Goal: Information Seeking & Learning: Learn about a topic

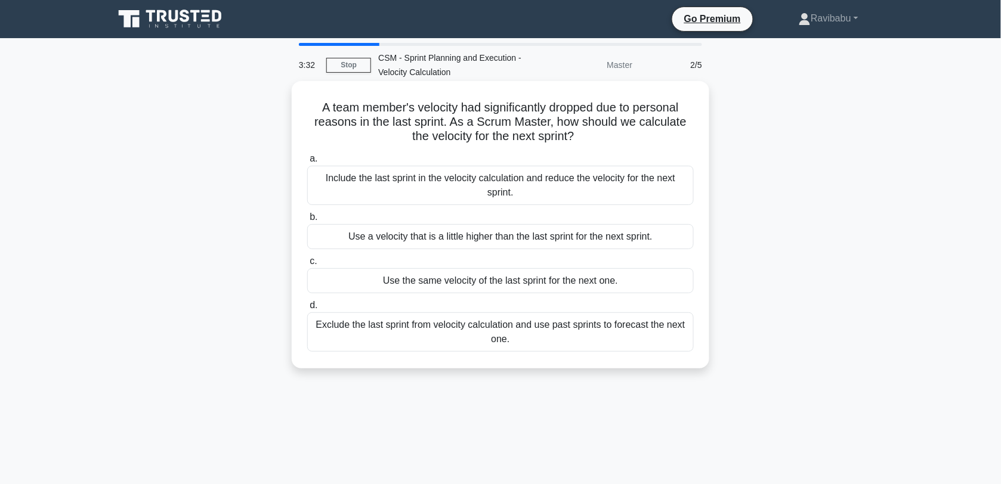
click at [564, 192] on div "Include the last sprint in the velocity calculation and reduce the velocity for…" at bounding box center [500, 185] width 387 height 39
click at [307, 163] on input "a. Include the last sprint in the velocity calculation and reduce the velocity …" at bounding box center [307, 159] width 0 height 8
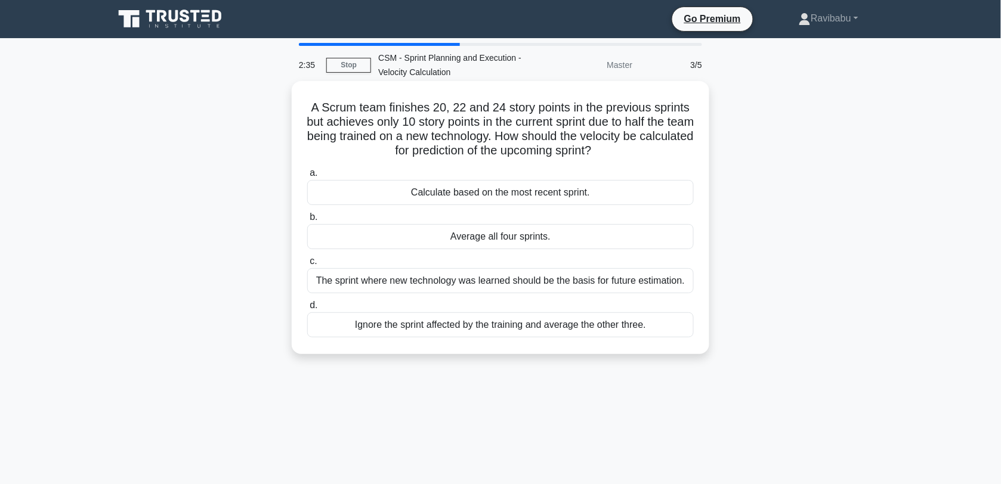
click at [556, 332] on div "Ignore the sprint affected by the training and average the other three." at bounding box center [500, 325] width 387 height 25
click at [307, 310] on input "d. Ignore the sprint affected by the training and average the other three." at bounding box center [307, 306] width 0 height 8
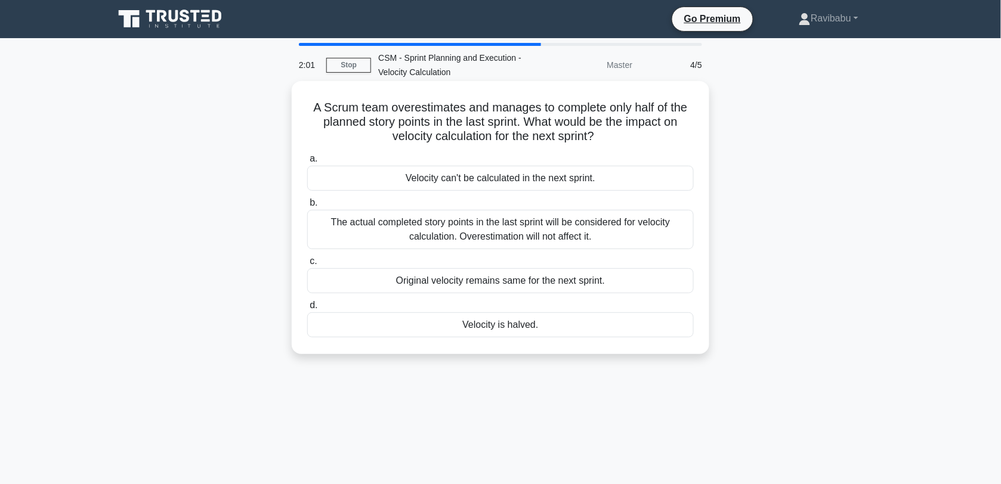
click at [557, 329] on div "Velocity is halved." at bounding box center [500, 325] width 387 height 25
click at [307, 310] on input "d. Velocity is halved." at bounding box center [307, 306] width 0 height 8
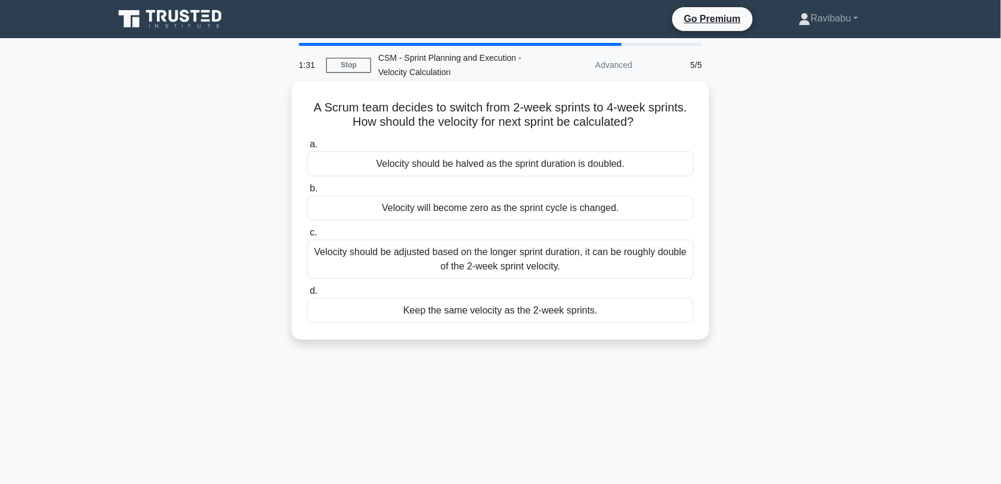
click at [592, 273] on div "Velocity should be adjusted based on the longer sprint duration, it can be roug…" at bounding box center [500, 259] width 387 height 39
click at [307, 237] on input "c. Velocity should be adjusted based on the longer sprint duration, it can be r…" at bounding box center [307, 233] width 0 height 8
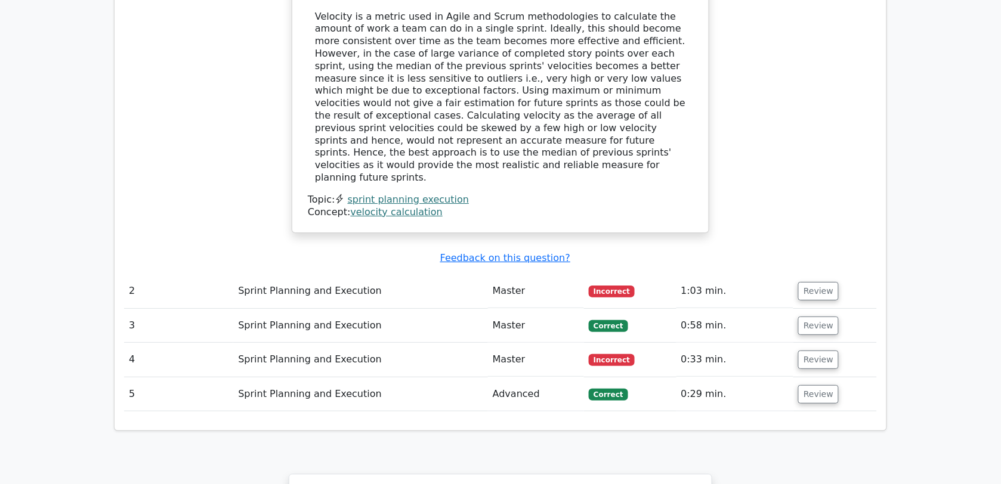
scroll to position [1244, 0]
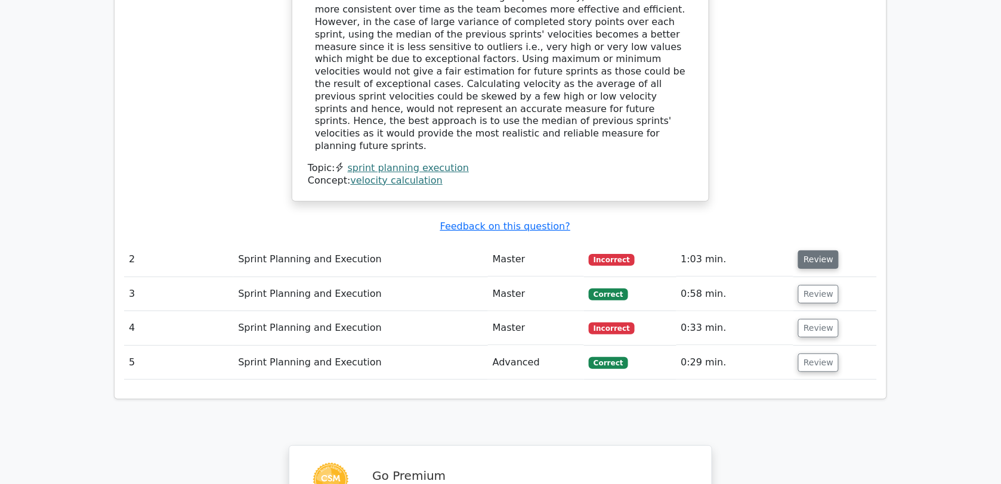
click at [803, 251] on button "Review" at bounding box center [818, 260] width 41 height 18
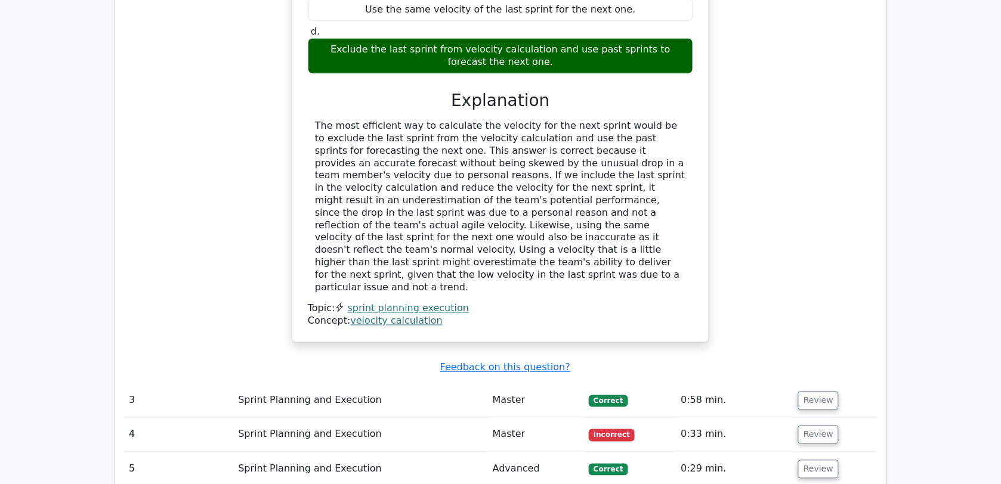
scroll to position [1749, 0]
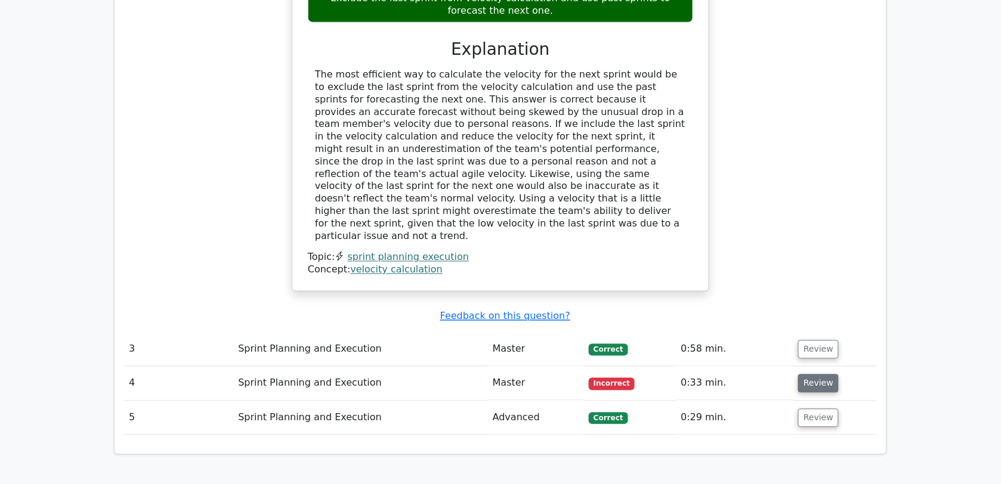
click at [822, 375] on button "Review" at bounding box center [818, 384] width 41 height 18
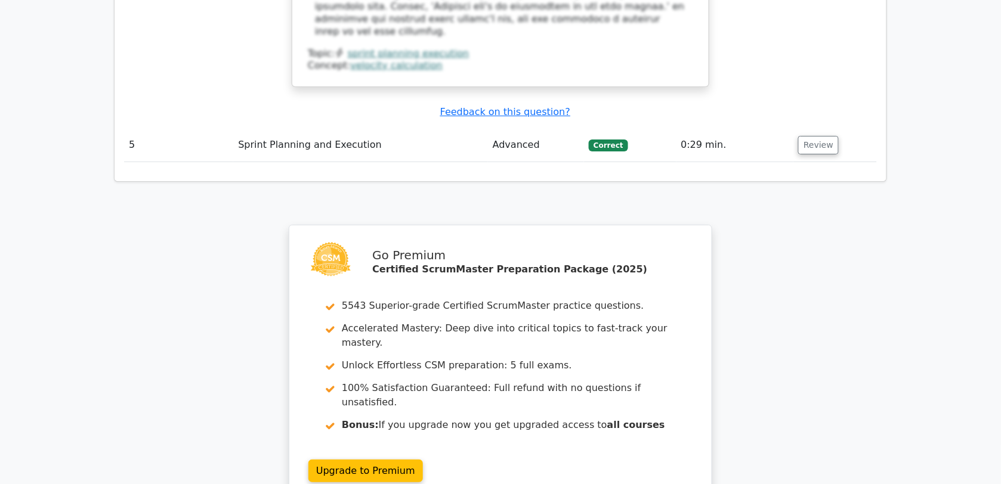
scroll to position [2635, 0]
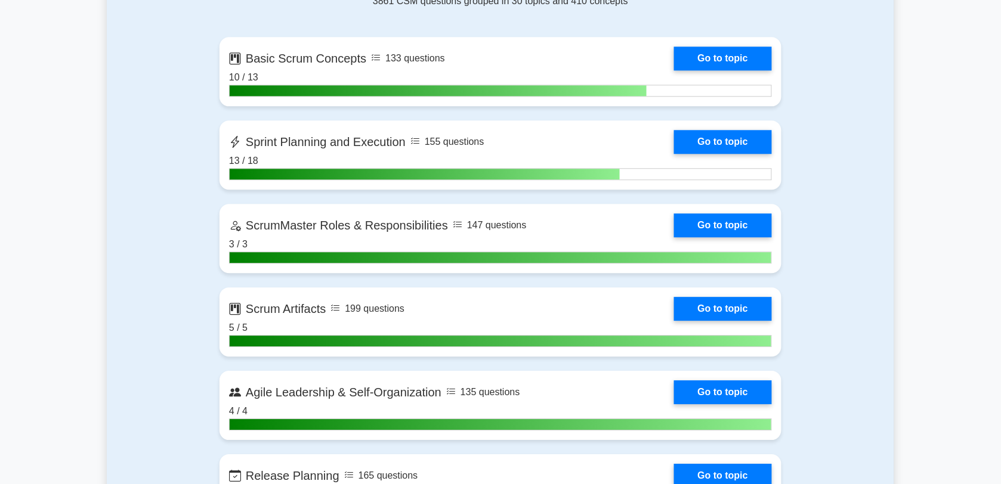
scroll to position [850, 0]
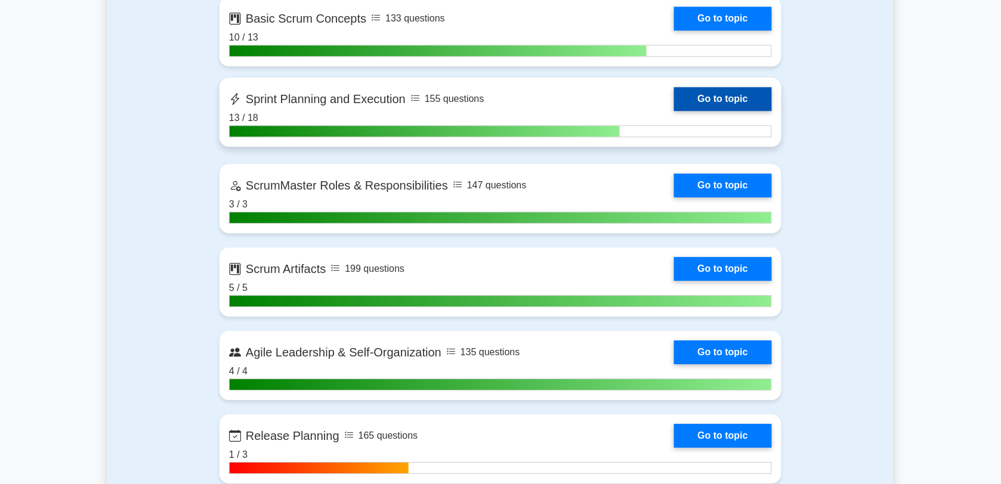
click at [674, 94] on link "Go to topic" at bounding box center [723, 99] width 98 height 24
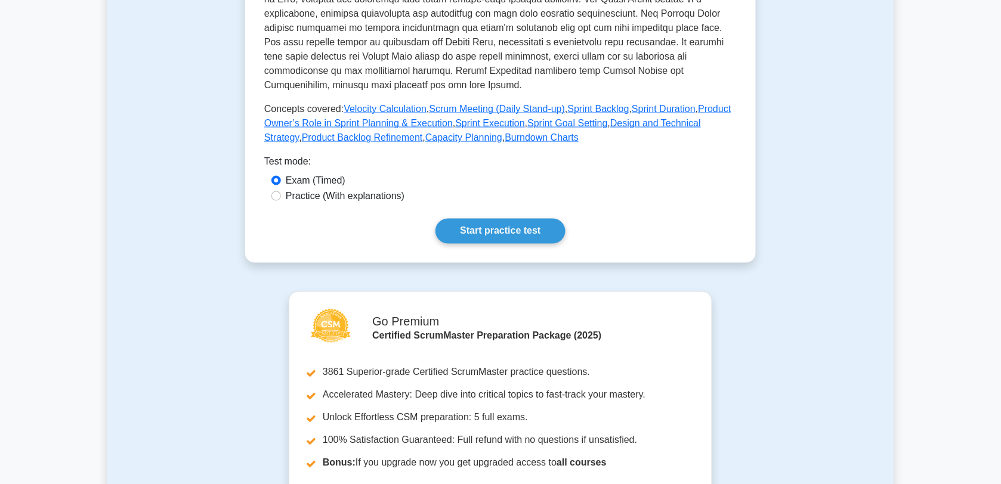
scroll to position [510, 0]
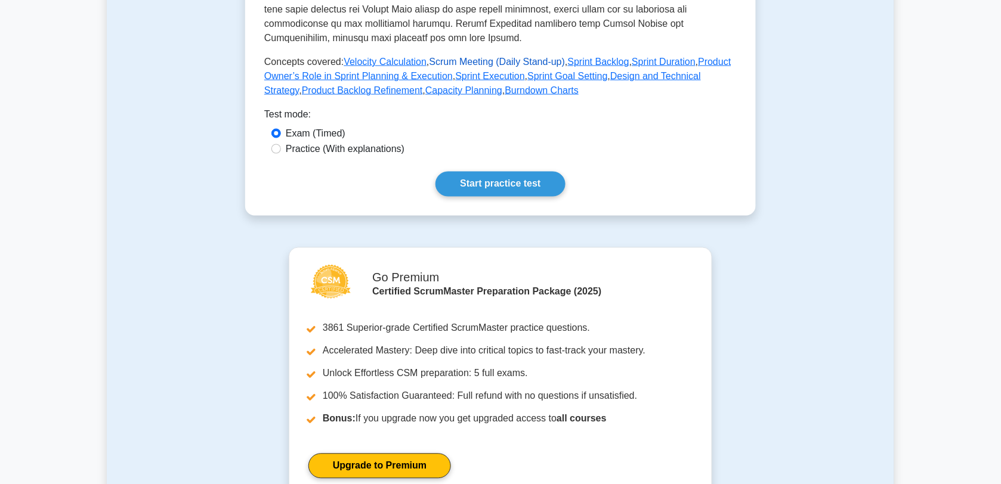
click at [485, 61] on link "Scrum Meeting (Daily Stand-up)" at bounding box center [497, 62] width 136 height 10
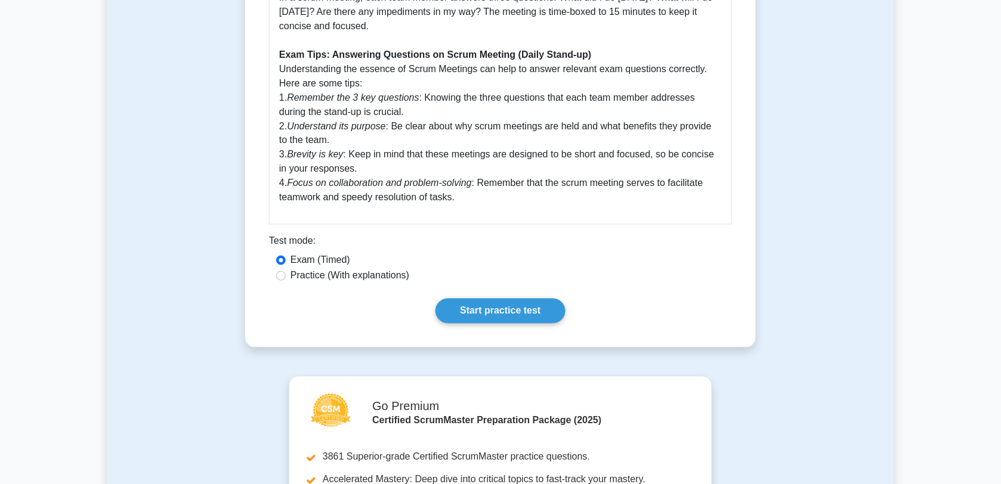
scroll to position [537, 0]
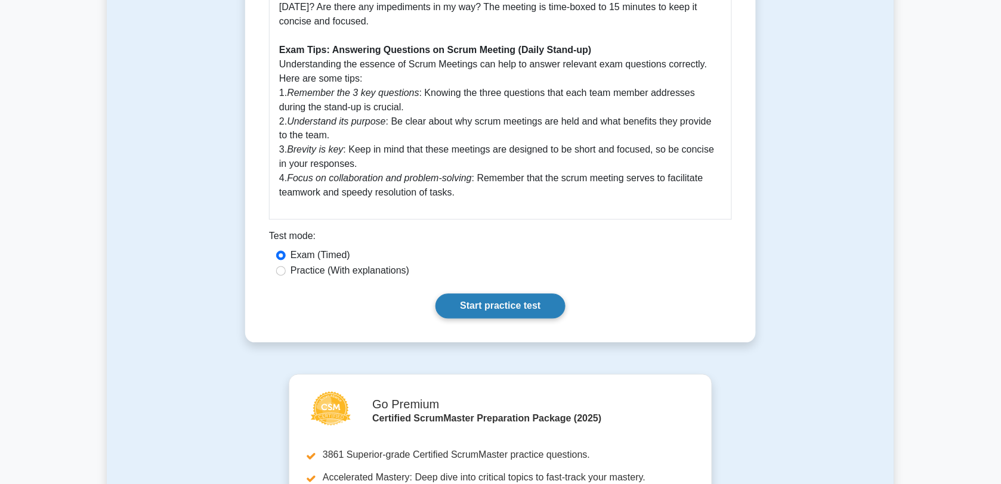
click at [476, 295] on link "Start practice test" at bounding box center [499, 306] width 129 height 25
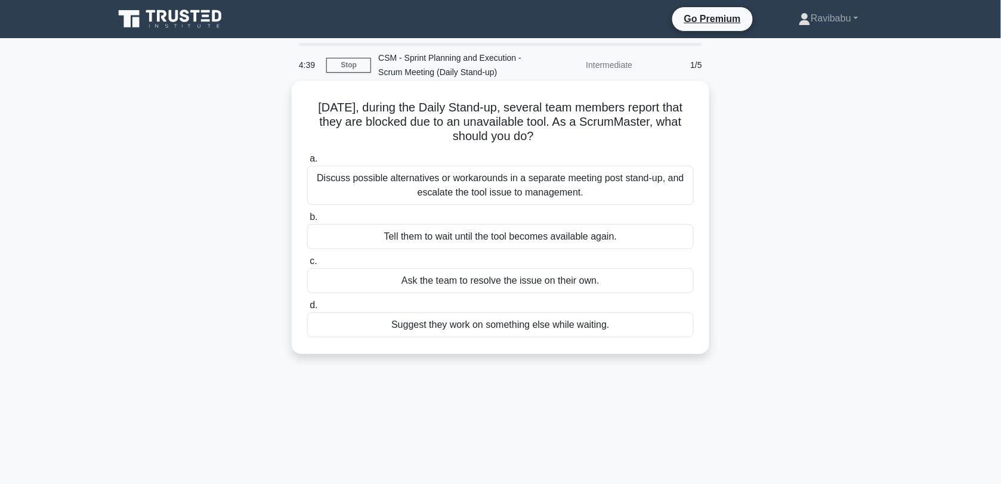
click at [568, 190] on div "Discuss possible alternatives or workarounds in a separate meeting post stand-u…" at bounding box center [500, 185] width 387 height 39
click at [307, 163] on input "a. Discuss possible alternatives or workarounds in a separate meeting post stan…" at bounding box center [307, 159] width 0 height 8
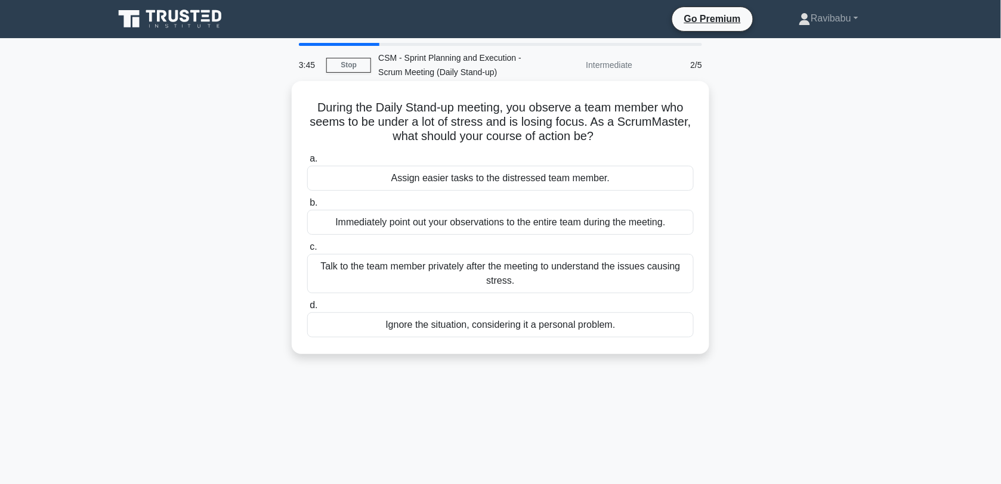
click at [562, 265] on div "Talk to the team member privately after the meeting to understand the issues ca…" at bounding box center [500, 273] width 387 height 39
click at [307, 251] on input "c. Talk to the team member privately after the meeting to understand the issues…" at bounding box center [307, 247] width 0 height 8
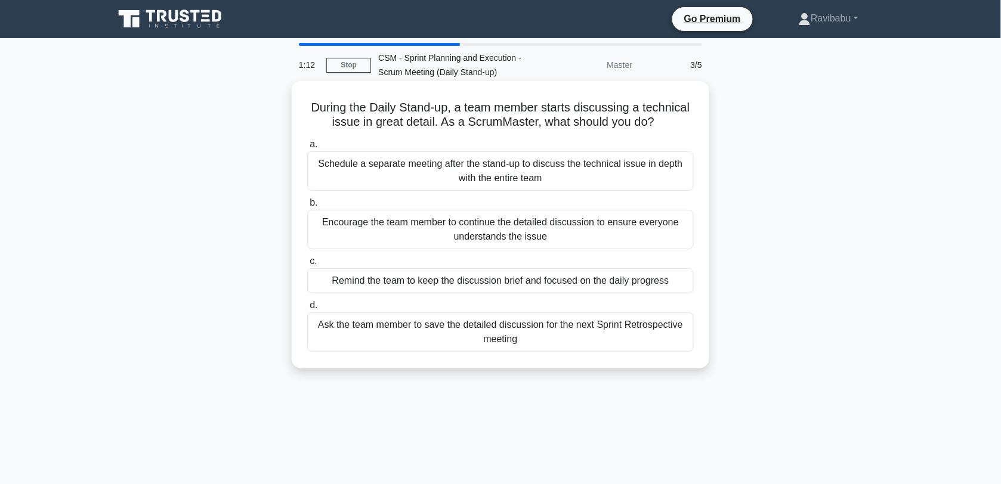
click at [567, 288] on div "Remind the team to keep the discussion brief and focused on the daily progress" at bounding box center [500, 280] width 387 height 25
click at [307, 265] on input "c. Remind the team to keep the discussion brief and focused on the daily progre…" at bounding box center [307, 262] width 0 height 8
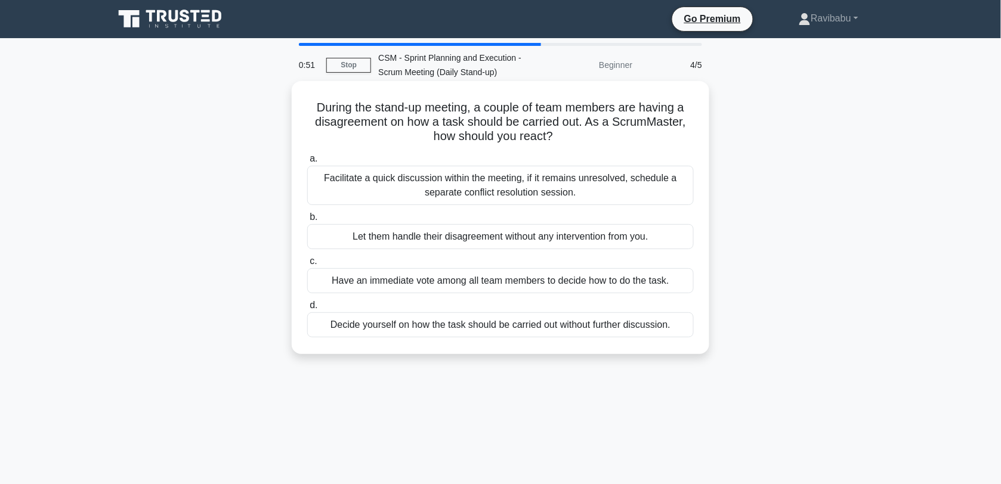
click at [564, 180] on div "Facilitate a quick discussion within the meeting, if it remains unresolved, sch…" at bounding box center [500, 185] width 387 height 39
click at [307, 163] on input "a. Facilitate a quick discussion within the meeting, if it remains unresolved, …" at bounding box center [307, 159] width 0 height 8
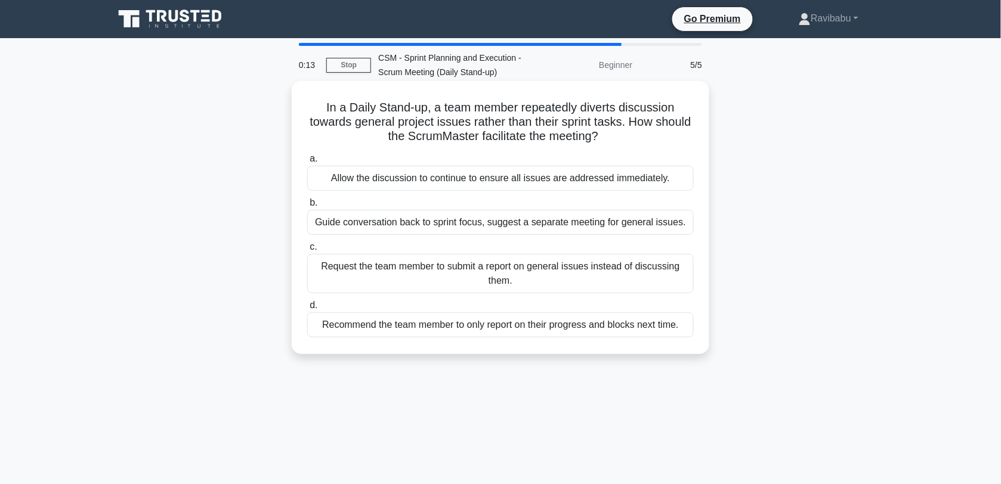
click at [540, 224] on div "Guide conversation back to sprint focus, suggest a separate meeting for general…" at bounding box center [500, 222] width 387 height 25
click at [307, 207] on input "b. Guide conversation back to sprint focus, suggest a separate meeting for gene…" at bounding box center [307, 203] width 0 height 8
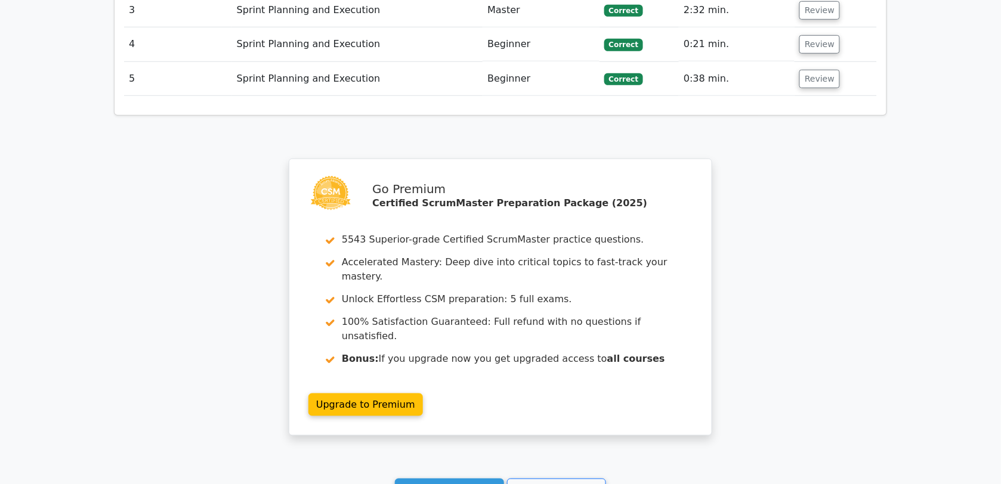
scroll to position [1587, 0]
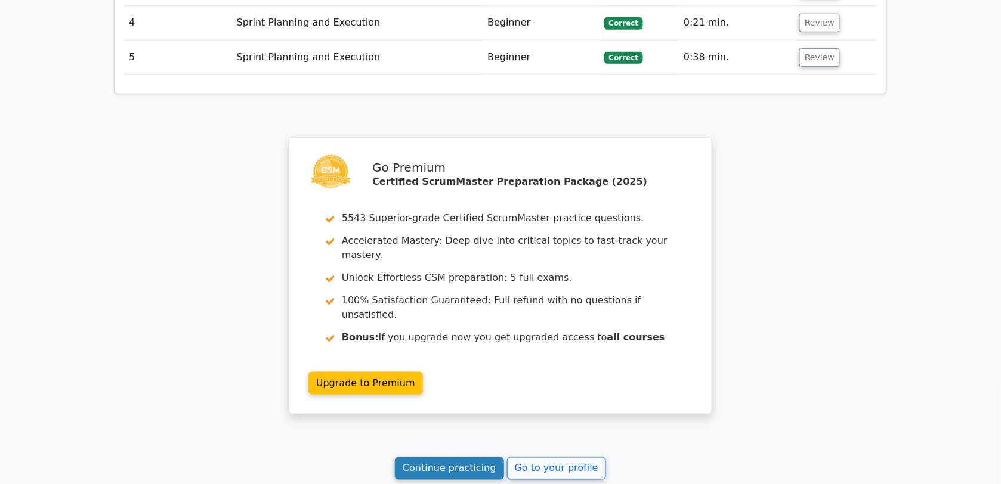
click at [446, 458] on link "Continue practicing" at bounding box center [449, 469] width 109 height 23
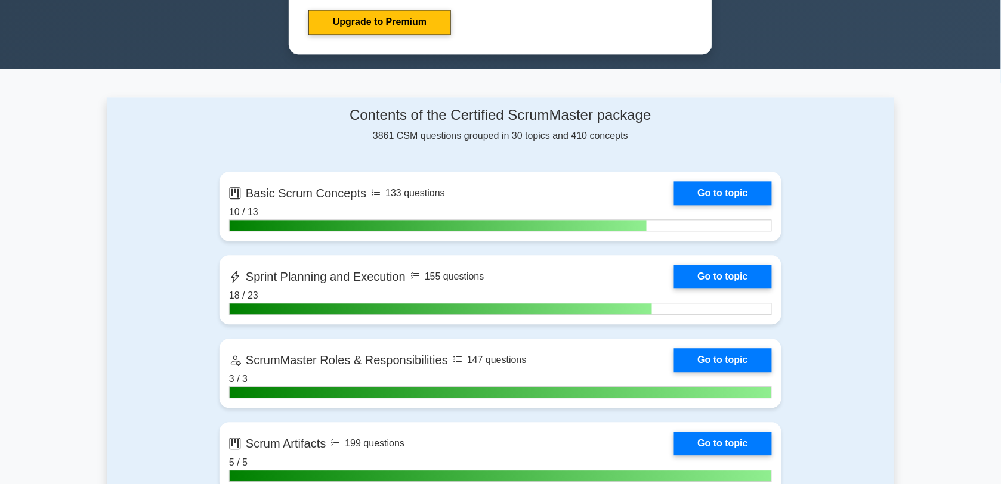
scroll to position [707, 0]
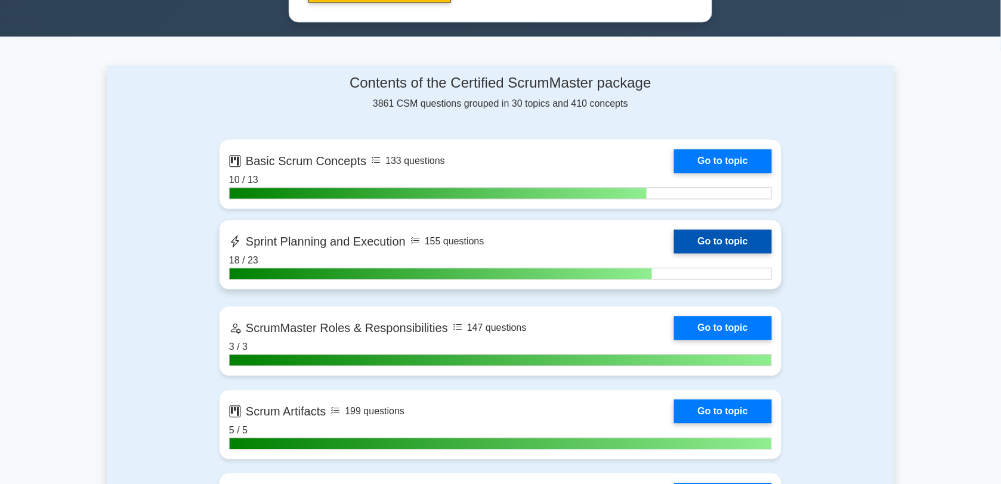
click at [674, 239] on link "Go to topic" at bounding box center [723, 242] width 98 height 24
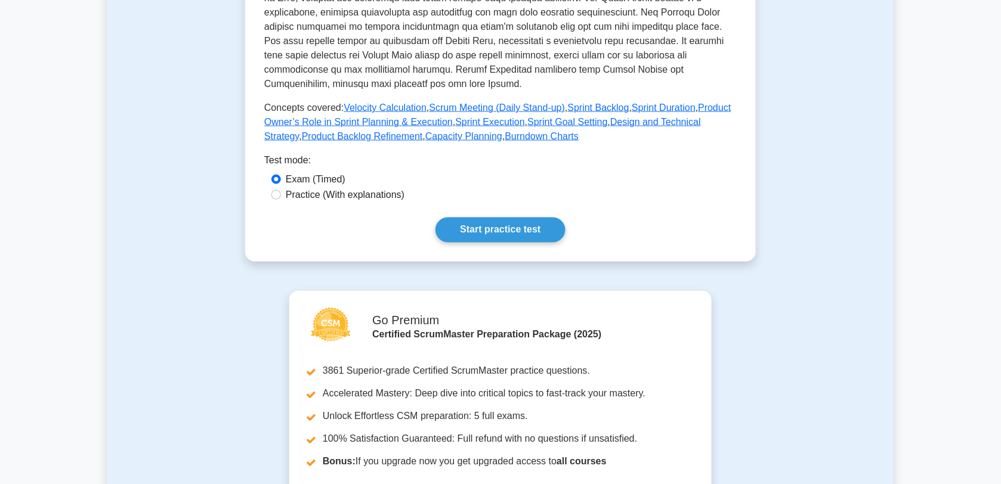
scroll to position [406, 0]
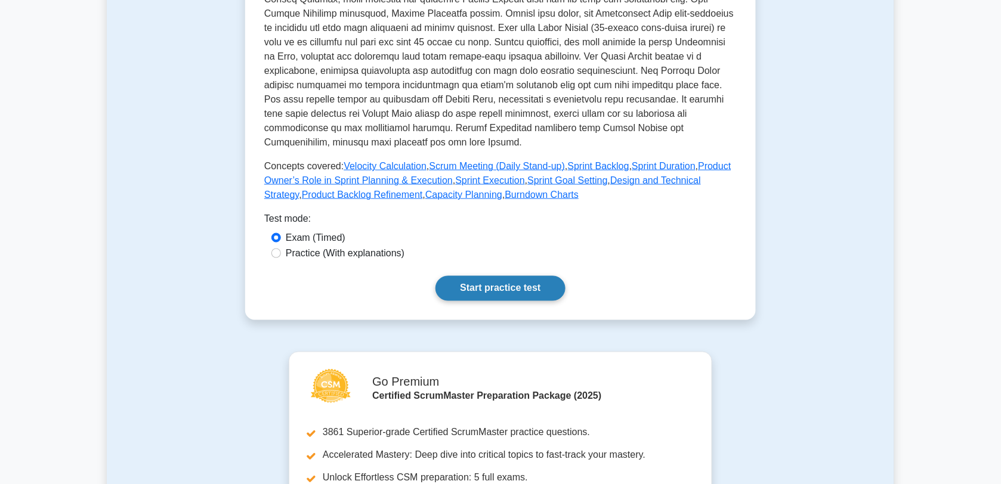
click at [518, 288] on link "Start practice test" at bounding box center [499, 288] width 129 height 25
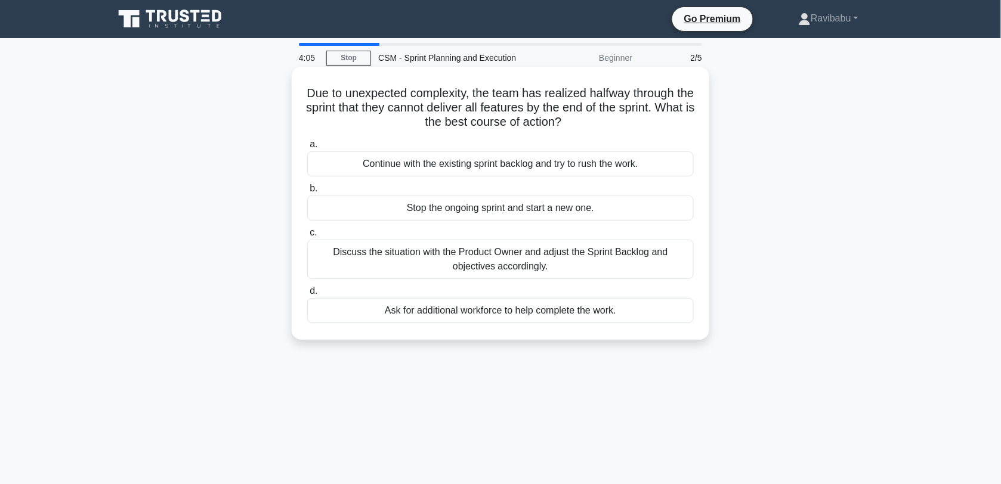
click at [570, 251] on div "Discuss the situation with the Product Owner and adjust the Sprint Backlog and …" at bounding box center [500, 259] width 387 height 39
click at [307, 237] on input "c. Discuss the situation with the Product Owner and adjust the Sprint Backlog a…" at bounding box center [307, 233] width 0 height 8
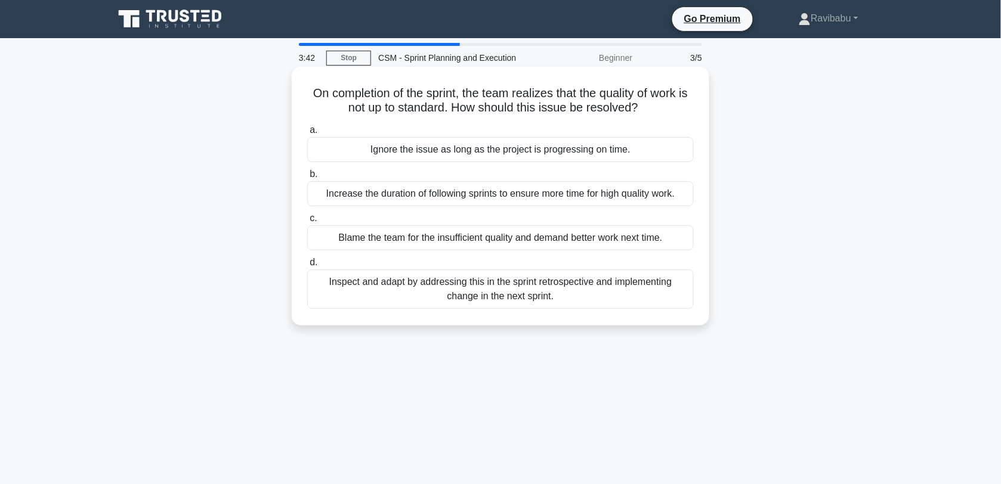
click at [557, 288] on div "Inspect and adapt by addressing this in the sprint retrospective and implementi…" at bounding box center [500, 289] width 387 height 39
click at [307, 267] on input "d. Inspect and adapt by addressing this in the sprint retrospective and impleme…" at bounding box center [307, 263] width 0 height 8
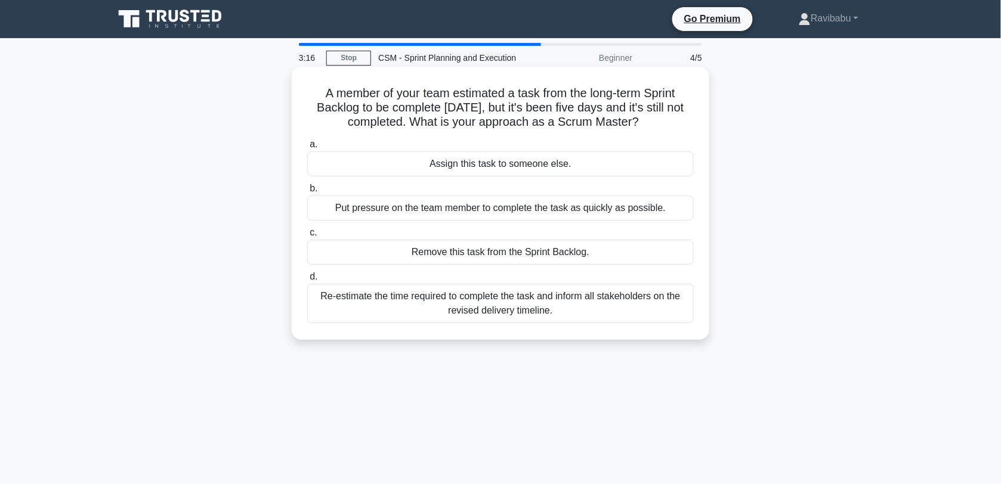
click at [555, 309] on div "Re-estimate the time required to complete the task and inform all stakeholders …" at bounding box center [500, 303] width 387 height 39
click at [307, 281] on input "d. Re-estimate the time required to complete the task and inform all stakeholde…" at bounding box center [307, 277] width 0 height 8
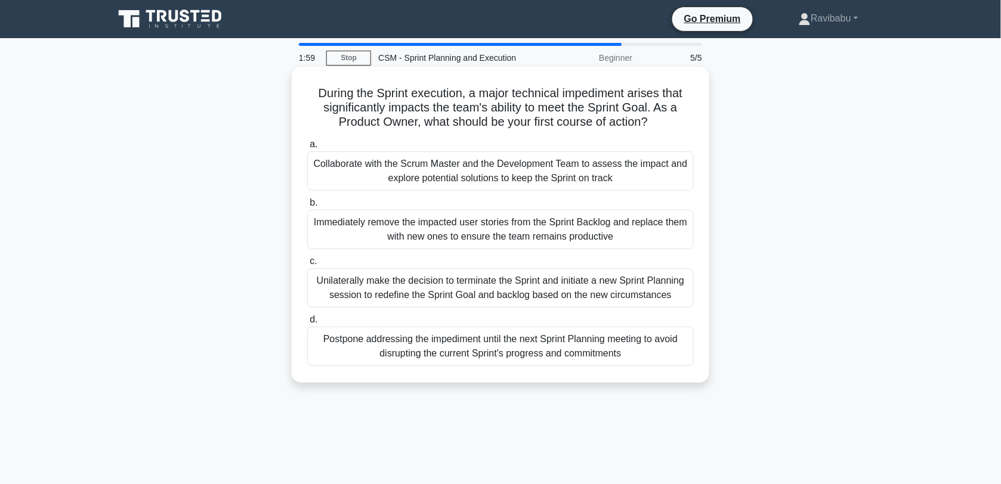
click at [505, 172] on div "Collaborate with the Scrum Master and the Development Team to assess the impact…" at bounding box center [500, 171] width 387 height 39
click at [307, 149] on input "a. Collaborate with the Scrum Master and the Development Team to assess the imp…" at bounding box center [307, 145] width 0 height 8
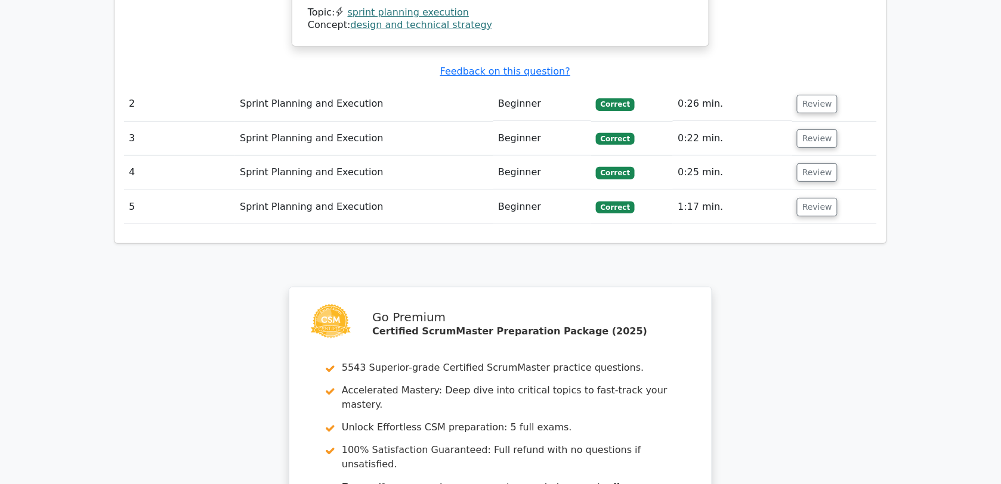
scroll to position [1502, 0]
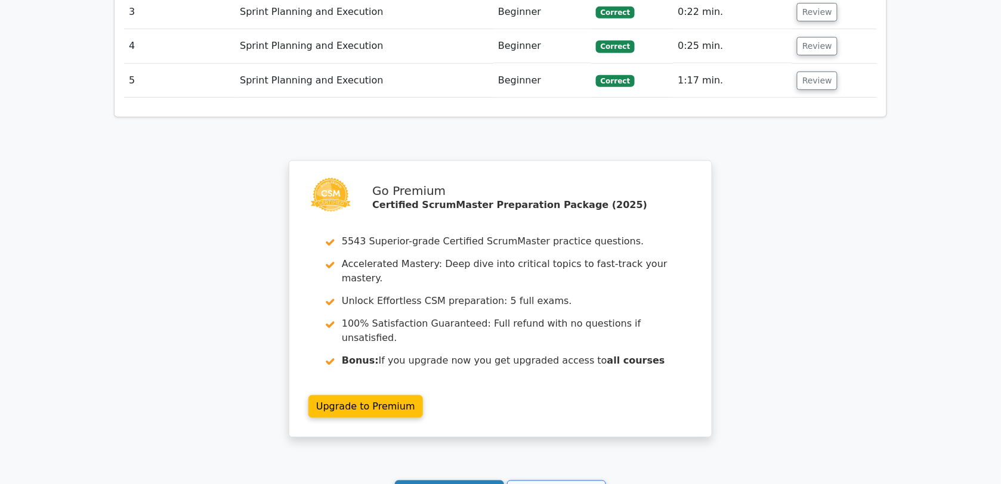
click at [448, 481] on link "Continue practicing" at bounding box center [449, 492] width 109 height 23
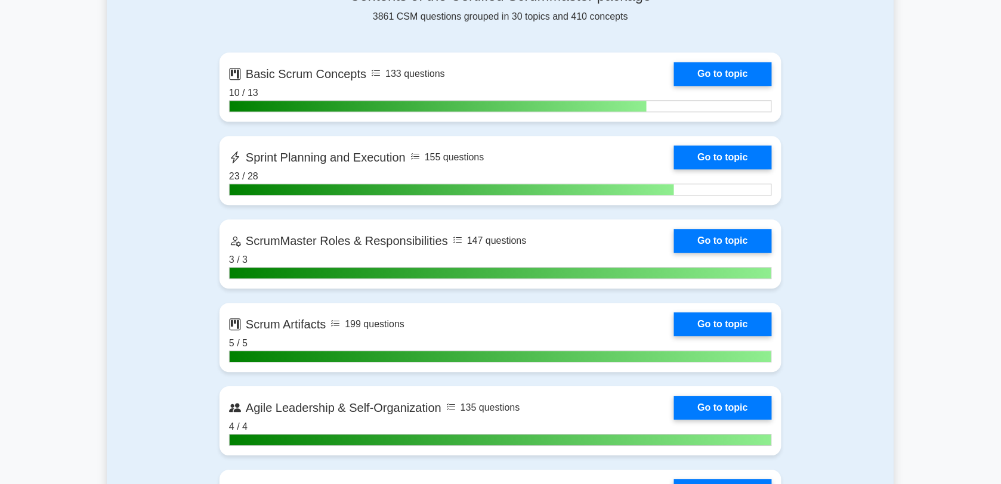
scroll to position [786, 0]
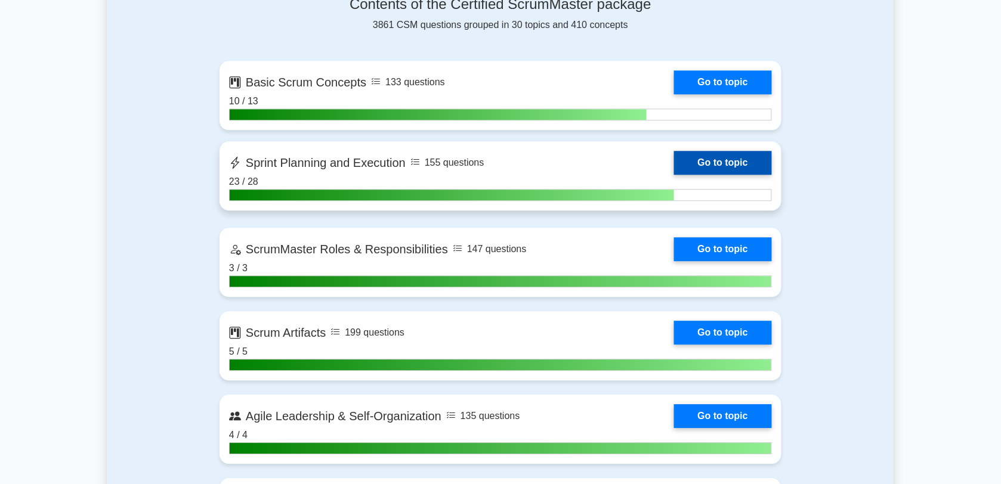
click at [674, 162] on link "Go to topic" at bounding box center [723, 163] width 98 height 24
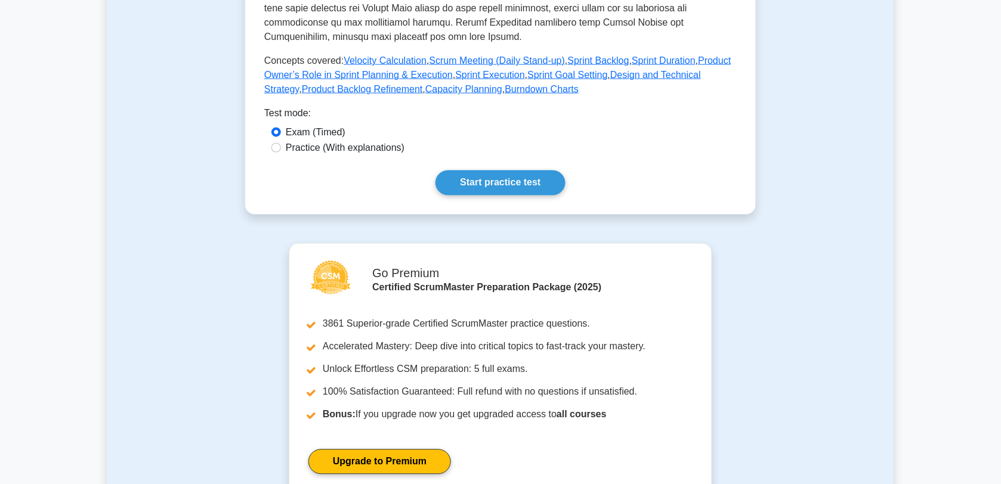
scroll to position [505, 0]
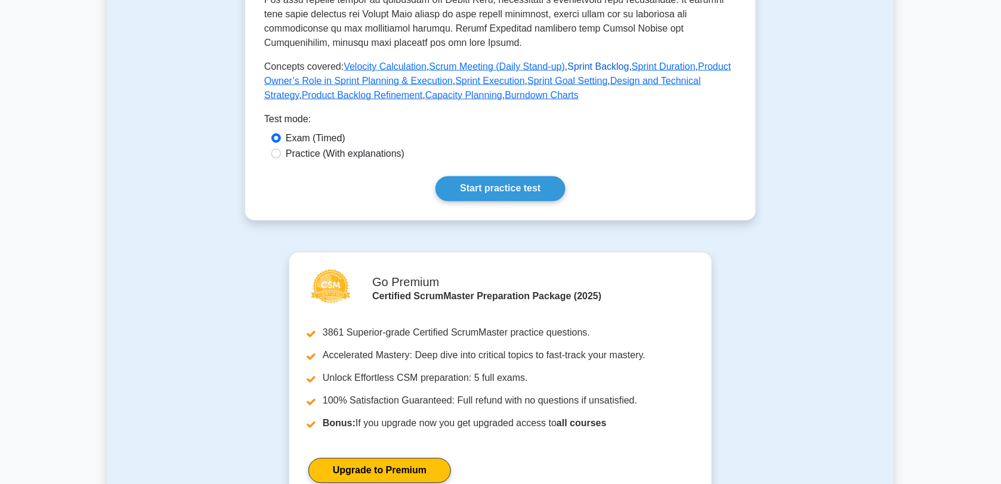
click at [591, 66] on link "Sprint Backlog" at bounding box center [598, 66] width 61 height 10
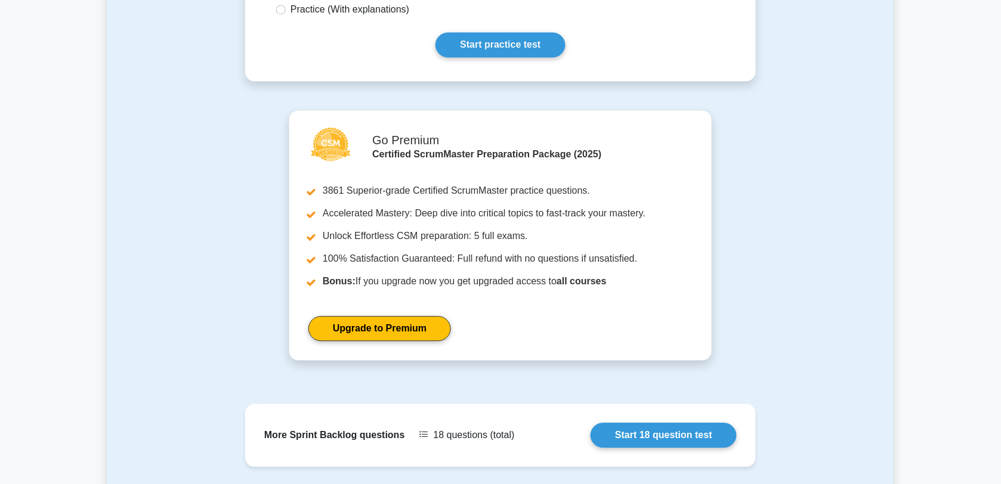
scroll to position [704, 0]
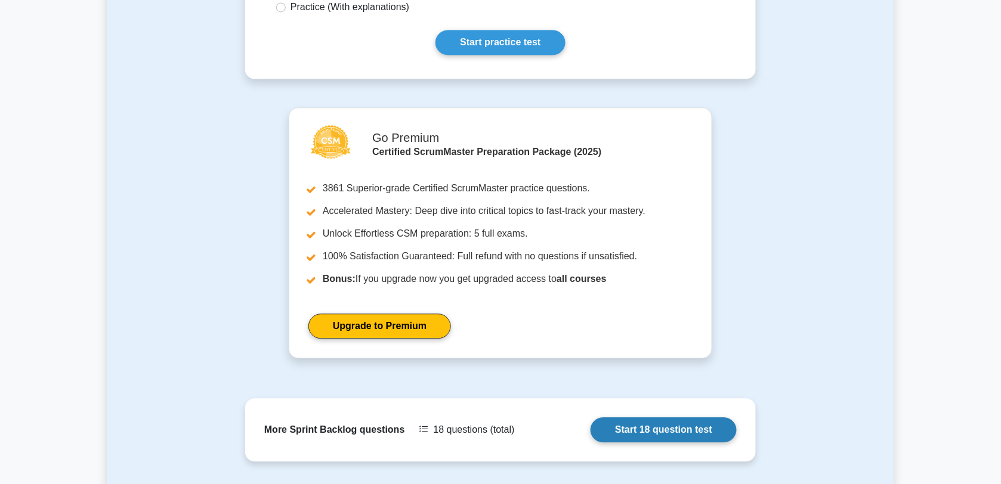
click at [677, 434] on link "Start 18 question test" at bounding box center [664, 430] width 146 height 25
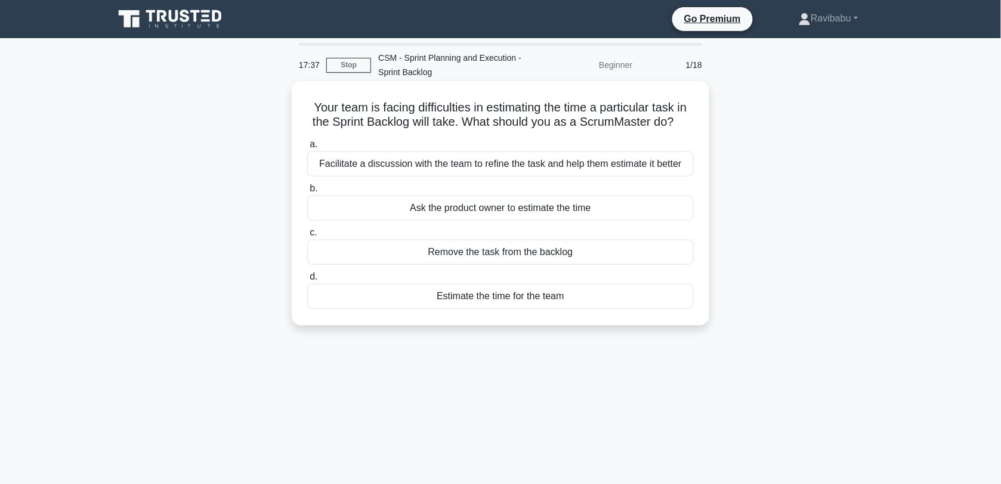
click at [663, 163] on div "Facilitate a discussion with the team to refine the task and help them estimate…" at bounding box center [500, 164] width 387 height 25
click at [307, 149] on input "a. Facilitate a discussion with the team to refine the task and help them estim…" at bounding box center [307, 145] width 0 height 8
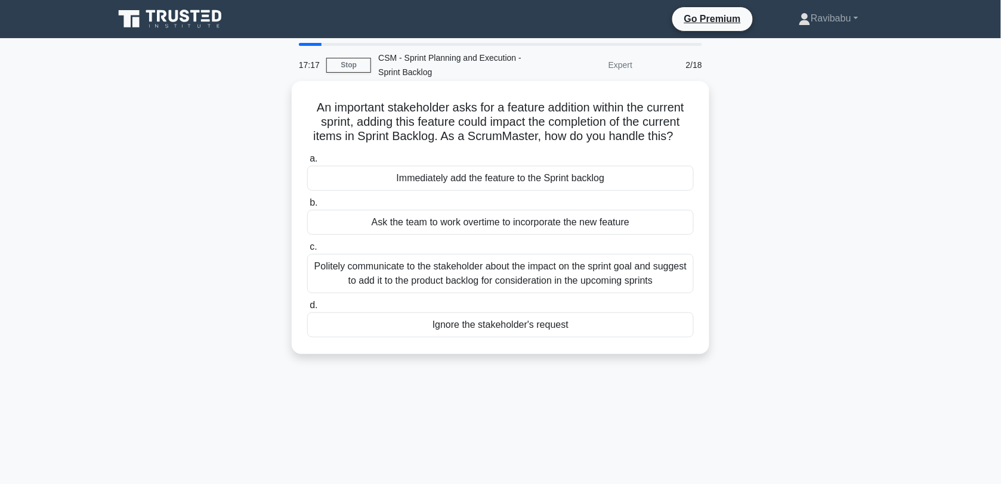
click at [603, 276] on div "Politely communicate to the stakeholder about the impact on the sprint goal and…" at bounding box center [500, 273] width 387 height 39
click at [307, 251] on input "c. Politely communicate to the stakeholder about the impact on the sprint goal …" at bounding box center [307, 247] width 0 height 8
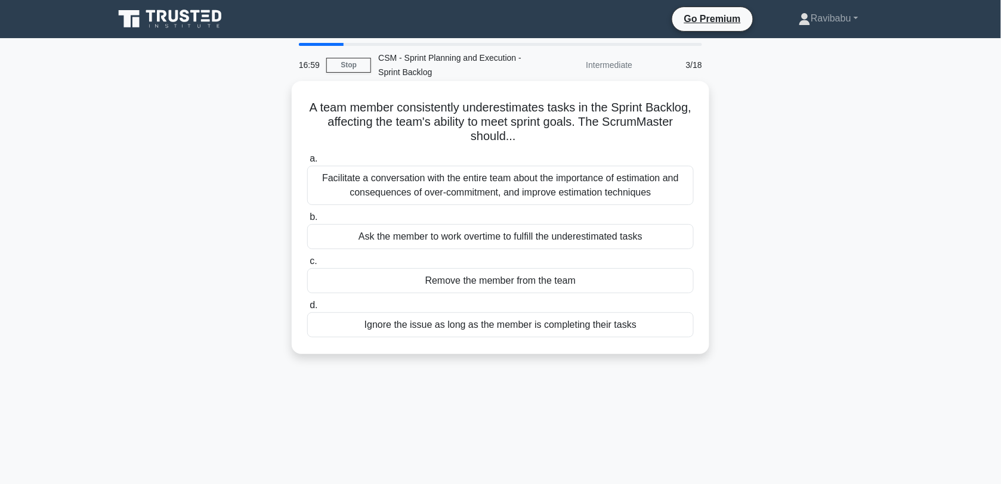
click at [630, 193] on div "Facilitate a conversation with the entire team about the importance of estimati…" at bounding box center [500, 185] width 387 height 39
click at [307, 163] on input "a. Facilitate a conversation with the entire team about the importance of estim…" at bounding box center [307, 159] width 0 height 8
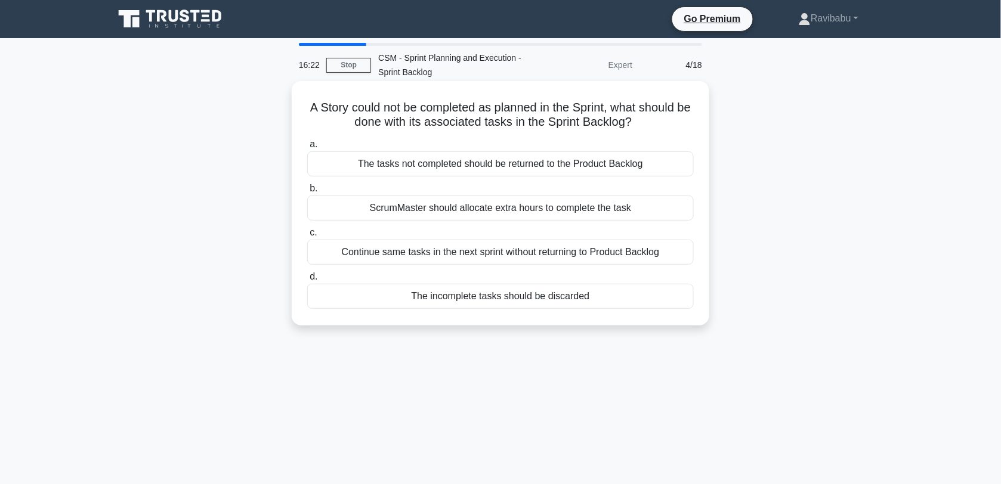
click at [604, 171] on div "The tasks not completed should be returned to the Product Backlog" at bounding box center [500, 164] width 387 height 25
click at [307, 149] on input "a. The tasks not completed should be returned to the Product Backlog" at bounding box center [307, 145] width 0 height 8
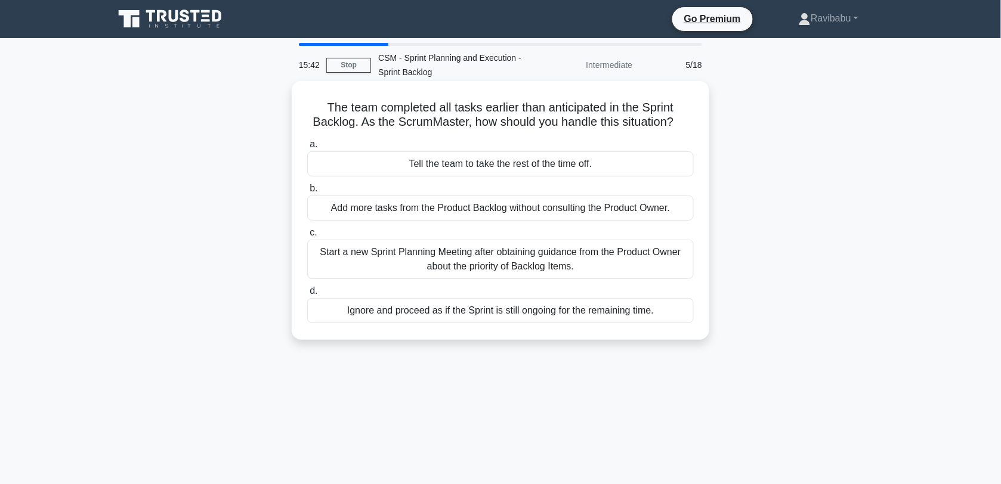
click at [561, 263] on div "Start a new Sprint Planning Meeting after obtaining guidance from the Product O…" at bounding box center [500, 259] width 387 height 39
click at [307, 237] on input "c. Start a new Sprint Planning Meeting after obtaining guidance from the Produc…" at bounding box center [307, 233] width 0 height 8
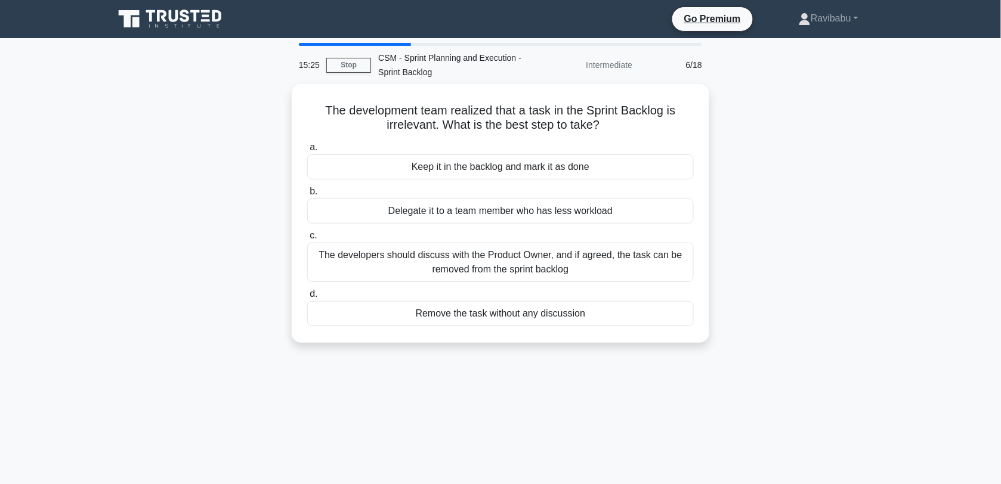
click at [561, 263] on div "The developers should discuss with the Product Owner, and if agreed, the task c…" at bounding box center [500, 262] width 387 height 39
click at [307, 240] on input "c. The developers should discuss with the Product Owner, and if agreed, the tas…" at bounding box center [307, 236] width 0 height 8
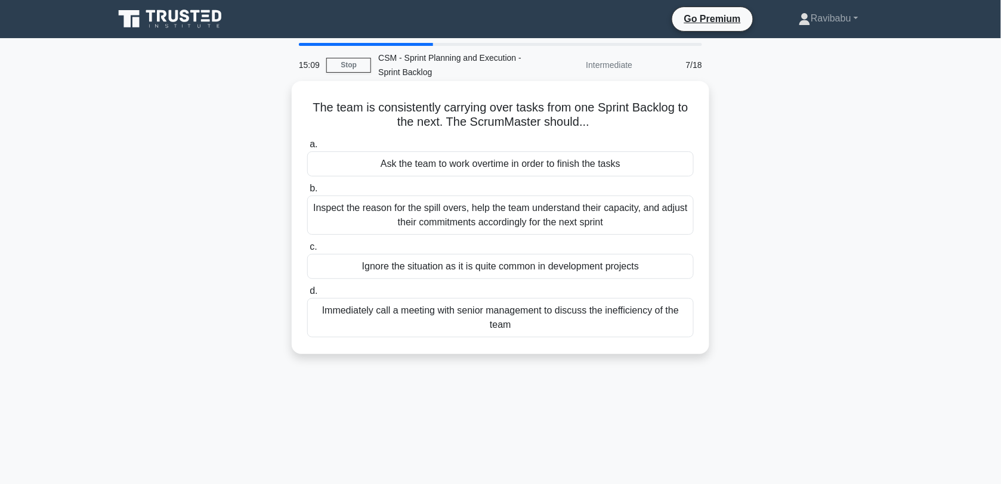
click at [588, 225] on div "Inspect the reason for the spill overs, help the team understand their capacity…" at bounding box center [500, 215] width 387 height 39
click at [307, 193] on input "b. Inspect the reason for the spill overs, help the team understand their capac…" at bounding box center [307, 189] width 0 height 8
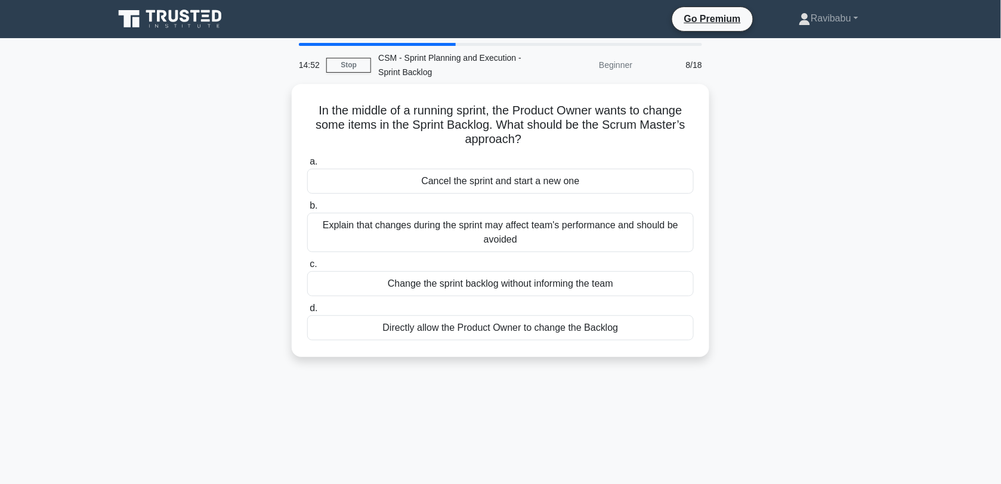
click at [588, 225] on div "Explain that changes during the sprint may affect team's performance and should…" at bounding box center [500, 232] width 387 height 39
click at [307, 210] on input "b. Explain that changes during the sprint may affect team's performance and sho…" at bounding box center [307, 206] width 0 height 8
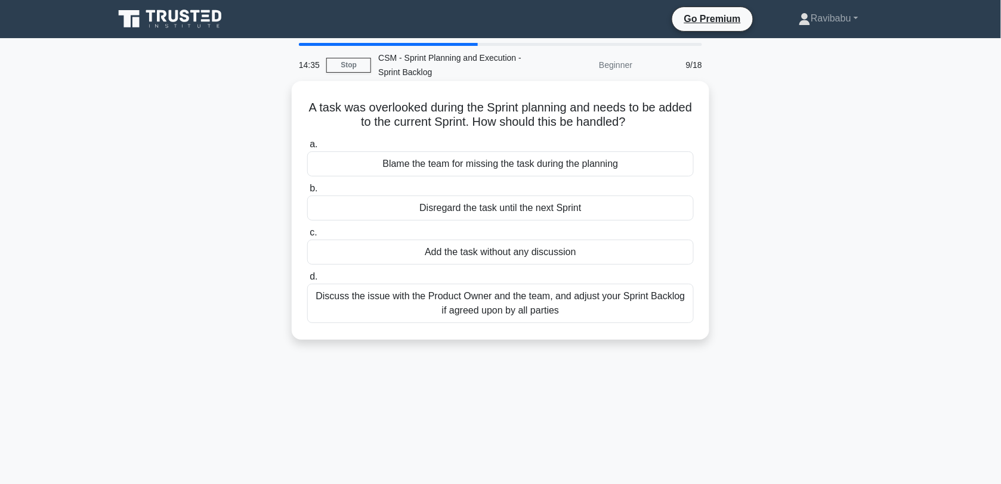
click at [588, 306] on div "Discuss the issue with the Product Owner and the team, and adjust your Sprint B…" at bounding box center [500, 303] width 387 height 39
click at [307, 281] on input "d. Discuss the issue with the Product Owner and the team, and adjust your Sprin…" at bounding box center [307, 277] width 0 height 8
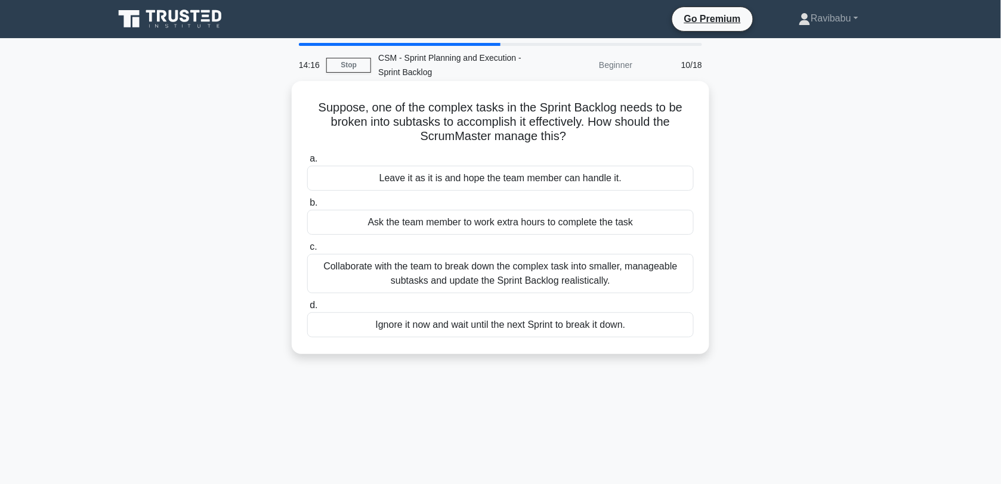
click at [602, 280] on div "Collaborate with the team to break down the complex task into smaller, manageab…" at bounding box center [500, 273] width 387 height 39
click at [307, 251] on input "c. Collaborate with the team to break down the complex task into smaller, manag…" at bounding box center [307, 247] width 0 height 8
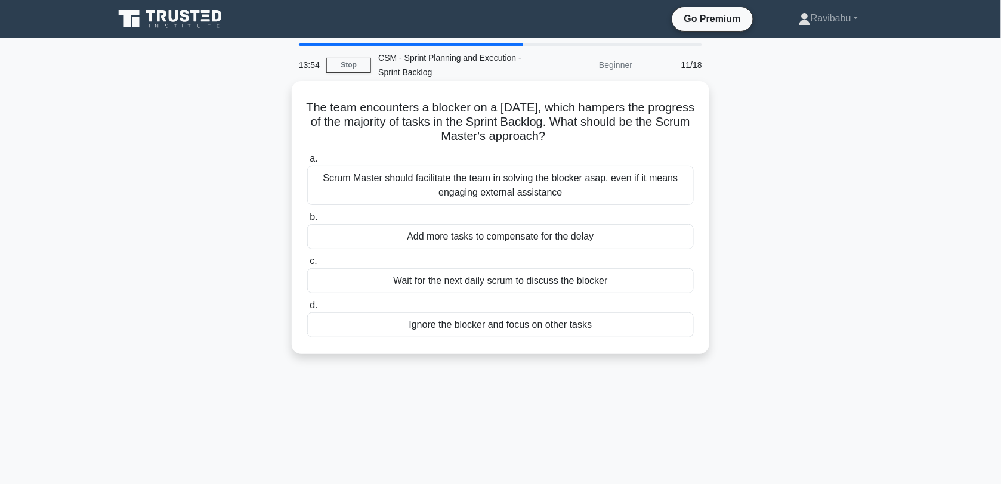
click at [601, 194] on div "Scrum Master should facilitate the team in solving the blocker asap, even if it…" at bounding box center [500, 185] width 387 height 39
click at [307, 163] on input "a. Scrum Master should facilitate the team in solving the blocker asap, even if…" at bounding box center [307, 159] width 0 height 8
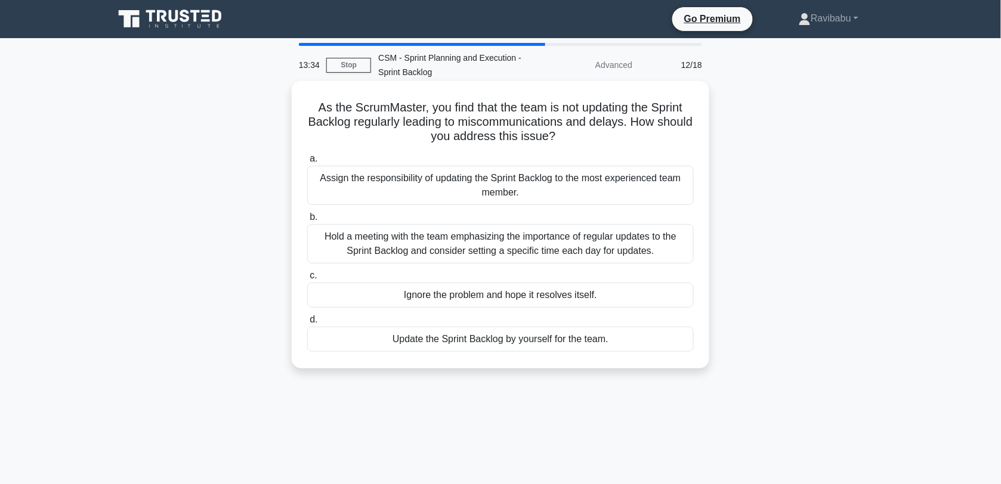
click at [591, 249] on div "Hold a meeting with the team emphasizing the importance of regular updates to t…" at bounding box center [500, 243] width 387 height 39
click at [307, 221] on input "b. Hold a meeting with the team emphasizing the importance of regular updates t…" at bounding box center [307, 218] width 0 height 8
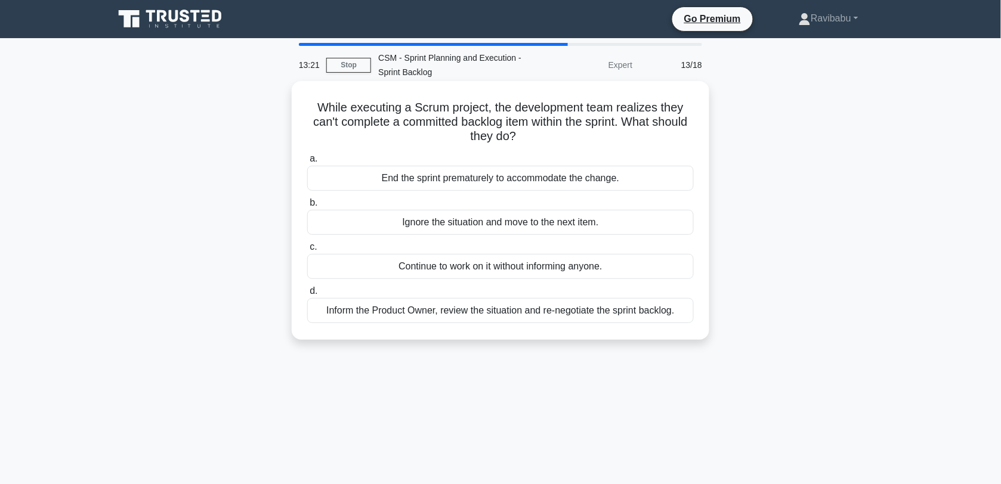
click at [583, 314] on div "Inform the Product Owner, review the situation and re-negotiate the sprint back…" at bounding box center [500, 310] width 387 height 25
click at [307, 295] on input "d. Inform the Product Owner, review the situation and re-negotiate the sprint b…" at bounding box center [307, 292] width 0 height 8
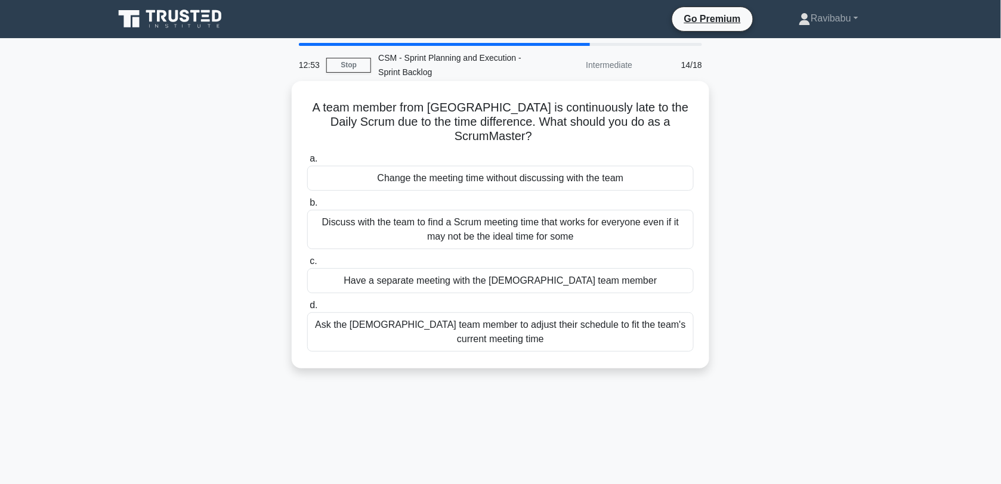
click at [597, 210] on div "Discuss with the team to find a Scrum meeting time that works for everyone even…" at bounding box center [500, 229] width 387 height 39
click at [307, 207] on input "b. Discuss with the team to find a Scrum meeting time that works for everyone e…" at bounding box center [307, 203] width 0 height 8
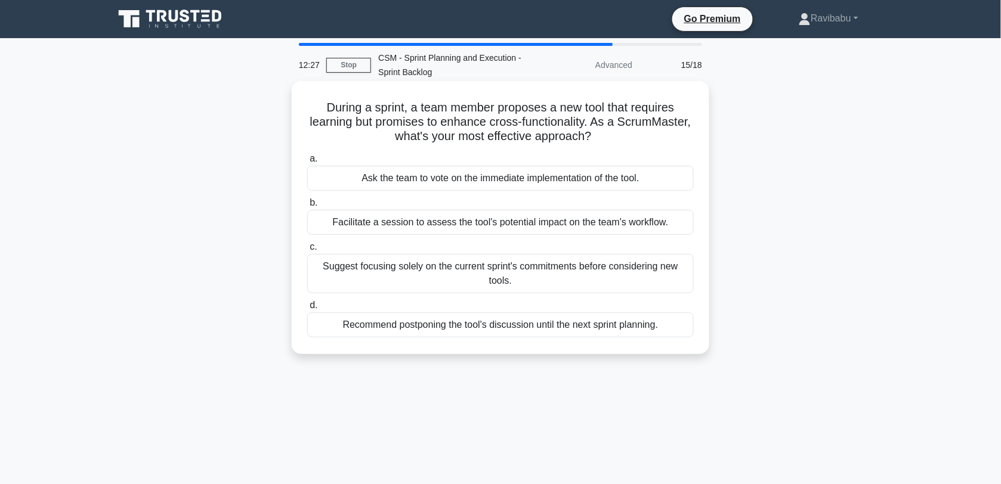
click at [588, 230] on div "Facilitate a session to assess the tool's potential impact on the team's workfl…" at bounding box center [500, 222] width 387 height 25
click at [307, 207] on input "b. Facilitate a session to assess the tool's potential impact on the team's wor…" at bounding box center [307, 203] width 0 height 8
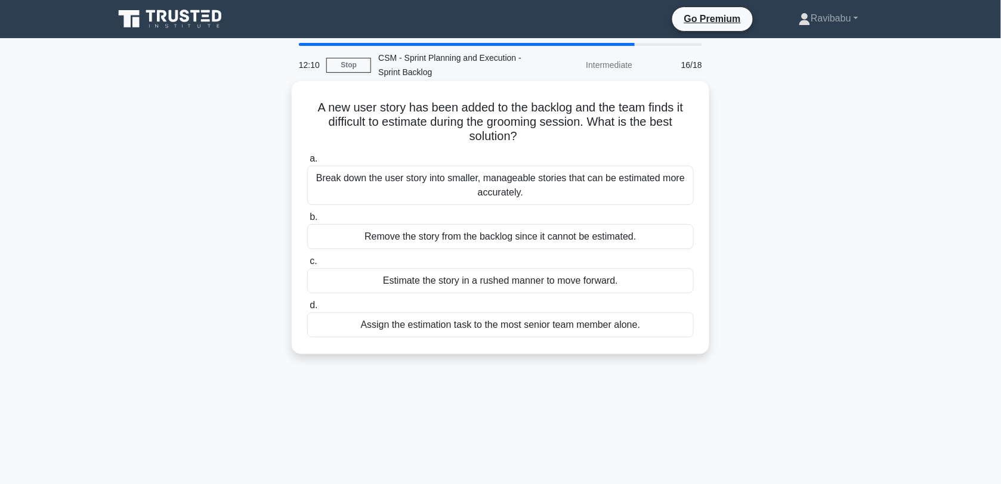
click at [579, 195] on div "Break down the user story into smaller, manageable stories that can be estimate…" at bounding box center [500, 185] width 387 height 39
click at [307, 163] on input "a. Break down the user story into smaller, manageable stories that can be estim…" at bounding box center [307, 159] width 0 height 8
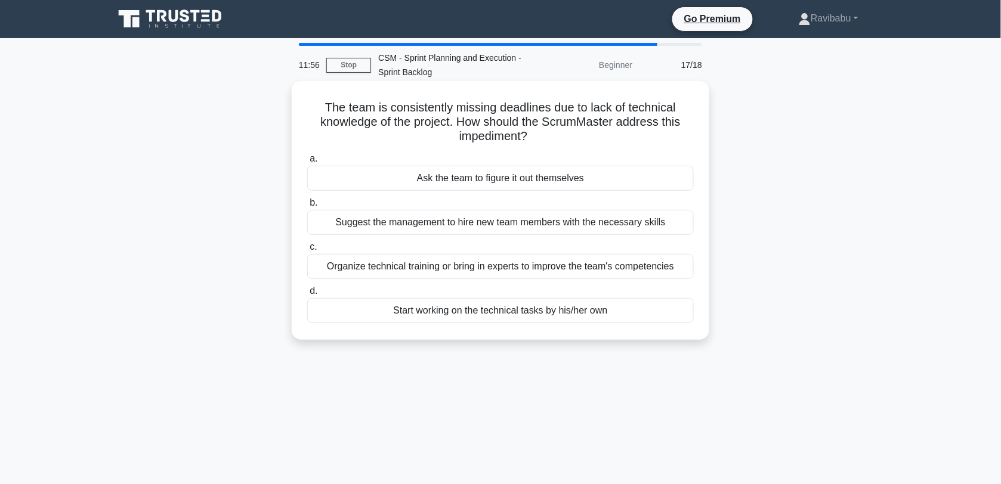
click at [582, 262] on div "Organize technical training or bring in experts to improve the team's competenc…" at bounding box center [500, 266] width 387 height 25
click at [307, 251] on input "c. Organize technical training or bring in experts to improve the team's compet…" at bounding box center [307, 247] width 0 height 8
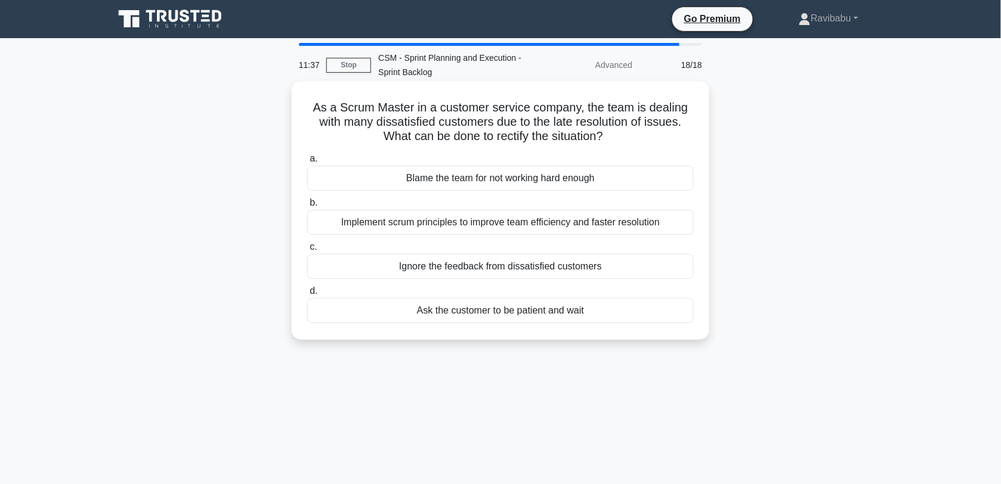
click at [608, 227] on div "Implement scrum principles to improve team efficiency and faster resolution" at bounding box center [500, 222] width 387 height 25
click at [307, 207] on input "b. Implement scrum principles to improve team efficiency and faster resolution" at bounding box center [307, 203] width 0 height 8
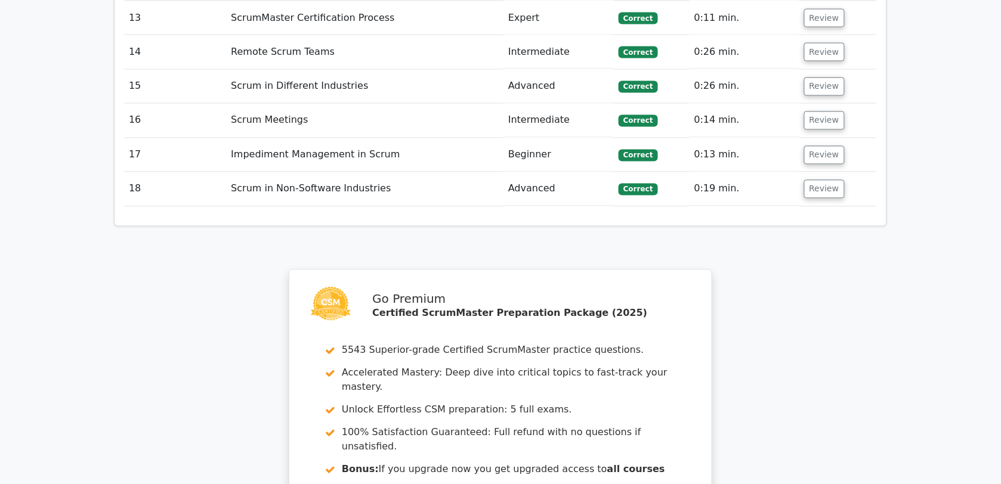
scroll to position [2163, 0]
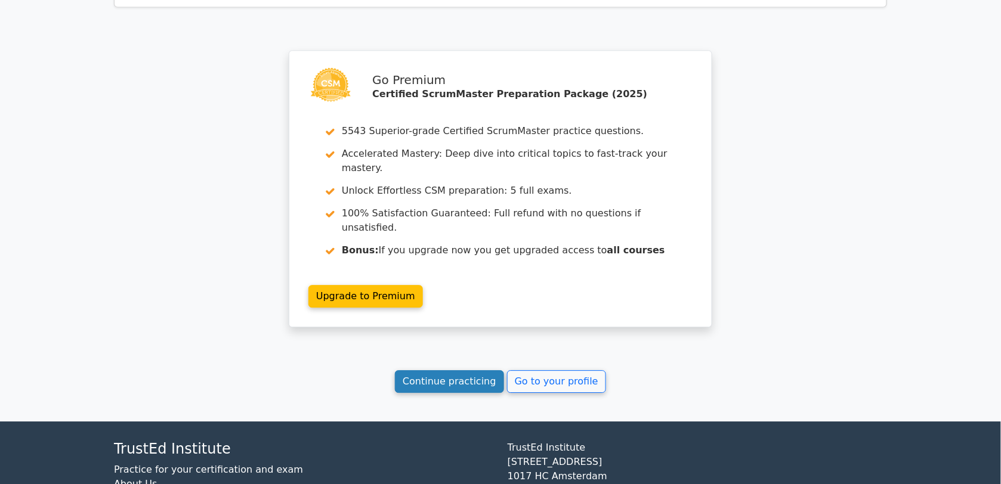
click at [460, 370] on link "Continue practicing" at bounding box center [449, 381] width 109 height 23
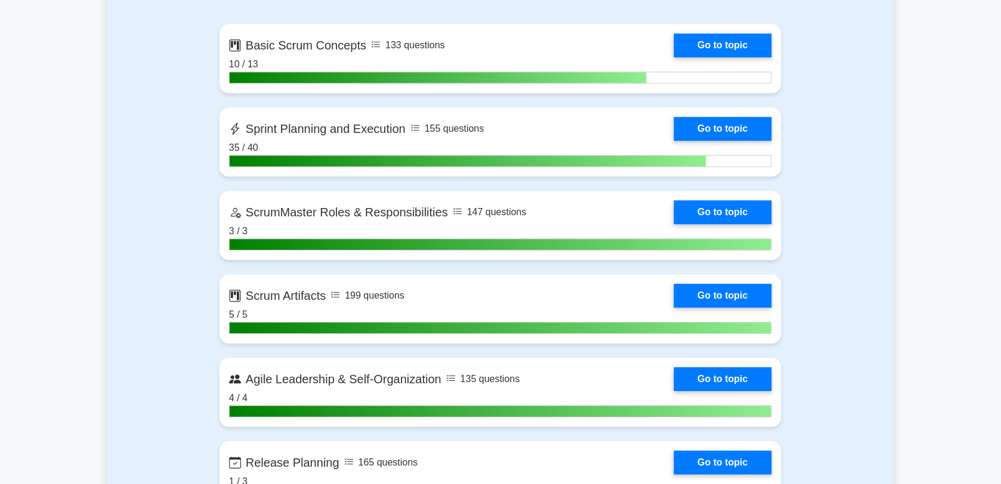
scroll to position [831, 0]
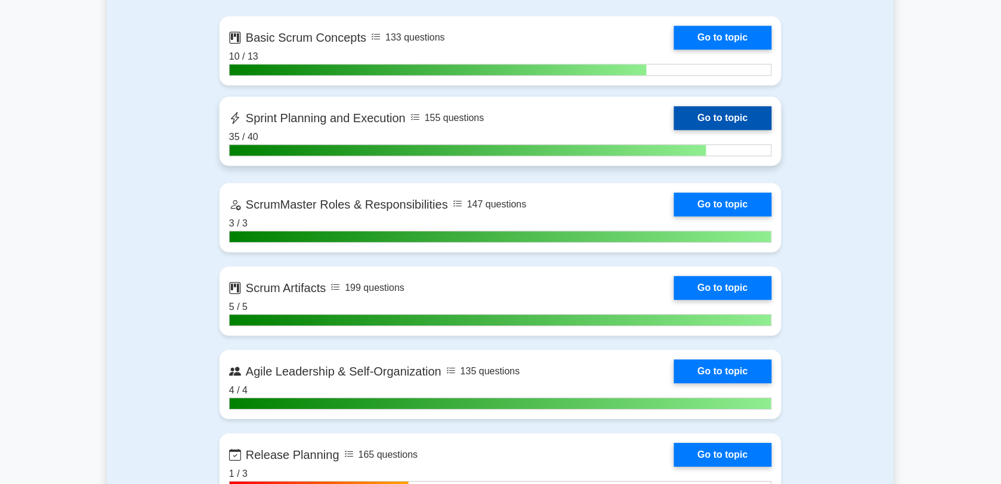
click at [674, 118] on link "Go to topic" at bounding box center [723, 118] width 98 height 24
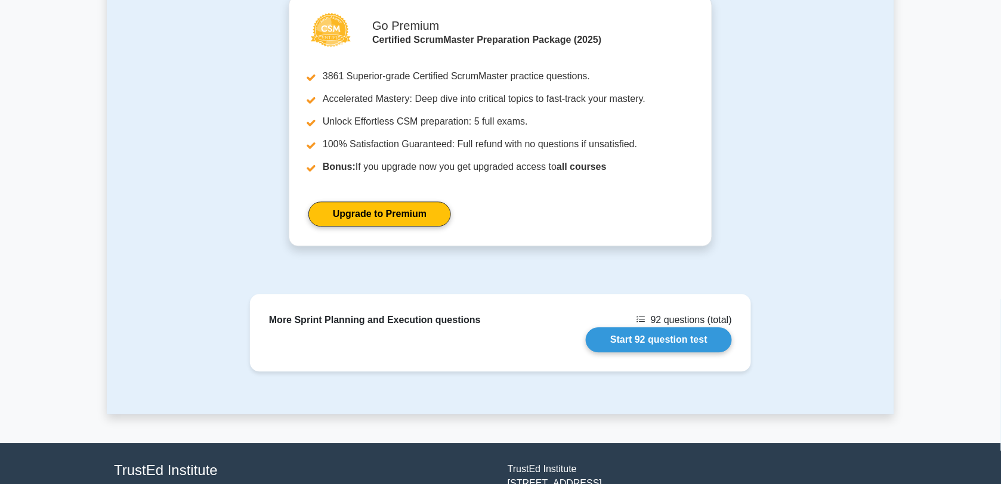
scroll to position [494, 0]
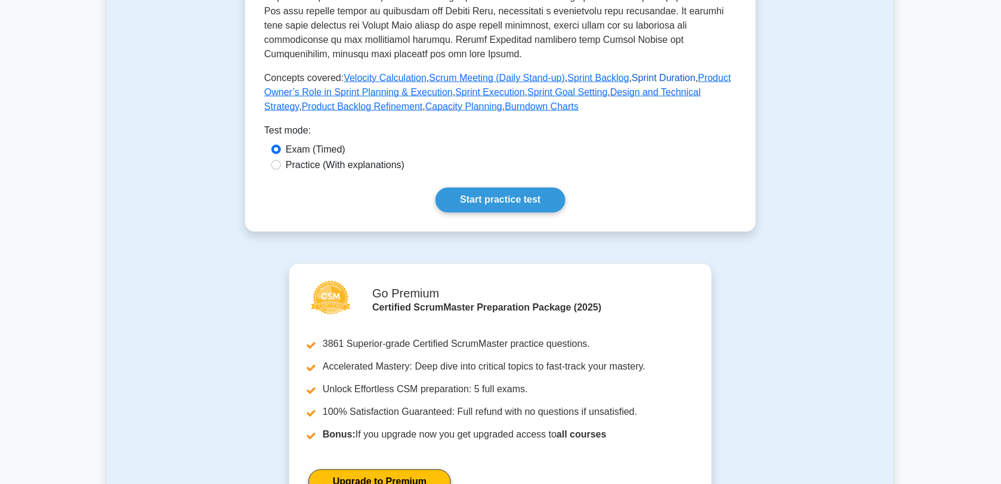
click at [654, 78] on link "Sprint Duration" at bounding box center [664, 78] width 64 height 10
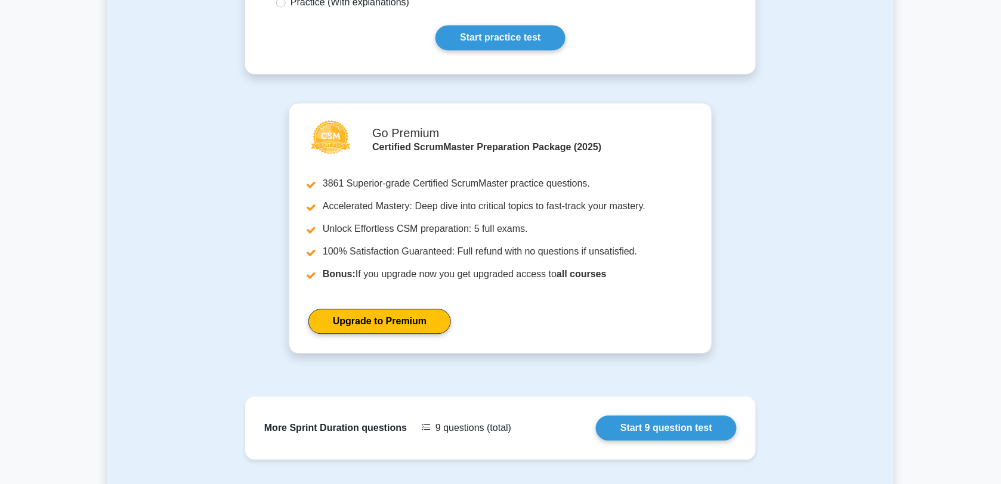
scroll to position [716, 0]
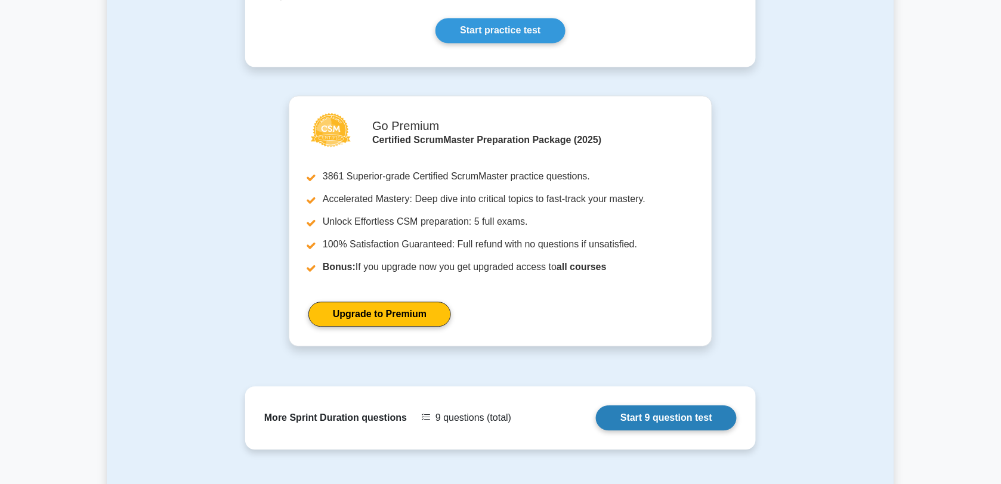
click at [684, 418] on link "Start 9 question test" at bounding box center [666, 418] width 141 height 25
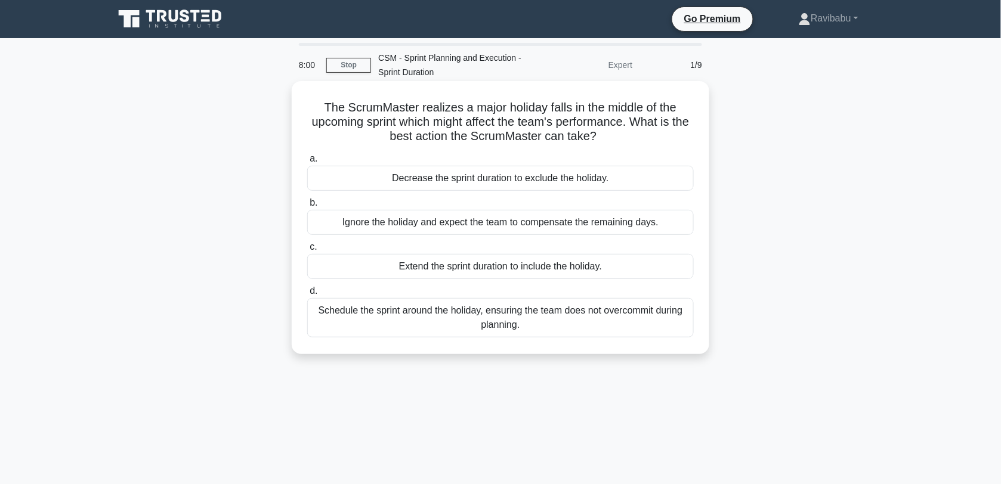
click at [608, 329] on div "Schedule the sprint around the holiday, ensuring the team does not overcommit d…" at bounding box center [500, 317] width 387 height 39
click at [307, 295] on input "d. Schedule the sprint around the holiday, ensuring the team does not overcommi…" at bounding box center [307, 292] width 0 height 8
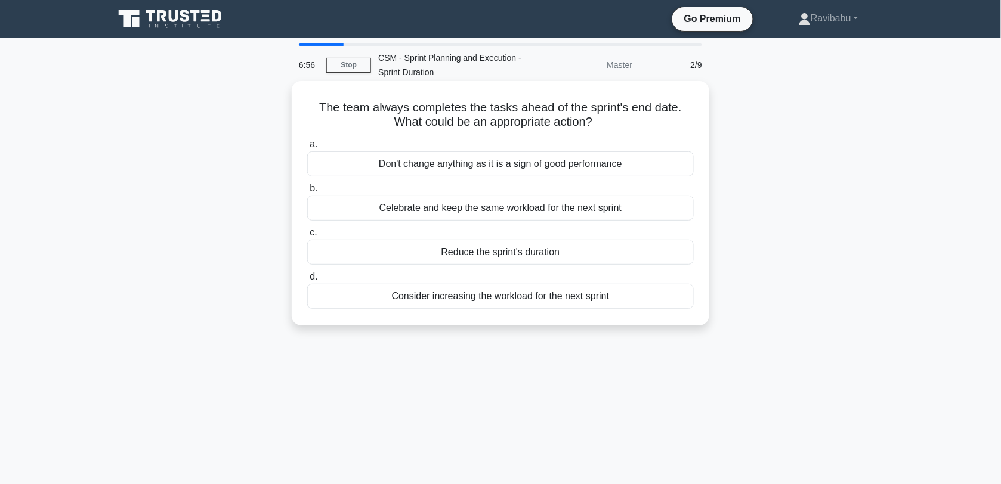
click at [582, 254] on div "Reduce the sprint's duration" at bounding box center [500, 252] width 387 height 25
click at [307, 237] on input "c. Reduce the sprint's duration" at bounding box center [307, 233] width 0 height 8
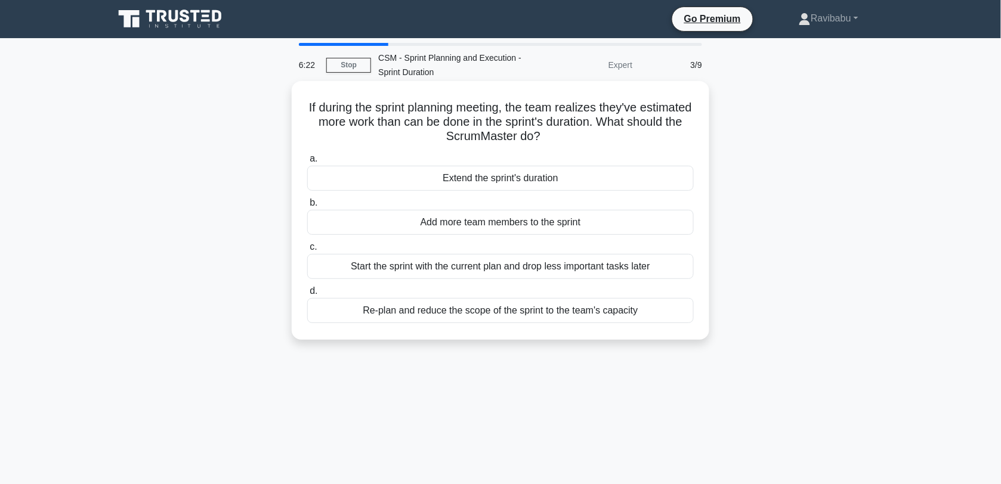
click at [573, 311] on div "Re-plan and reduce the scope of the sprint to the team's capacity" at bounding box center [500, 310] width 387 height 25
click at [307, 295] on input "d. Re-plan and reduce the scope of the sprint to the team's capacity" at bounding box center [307, 292] width 0 height 8
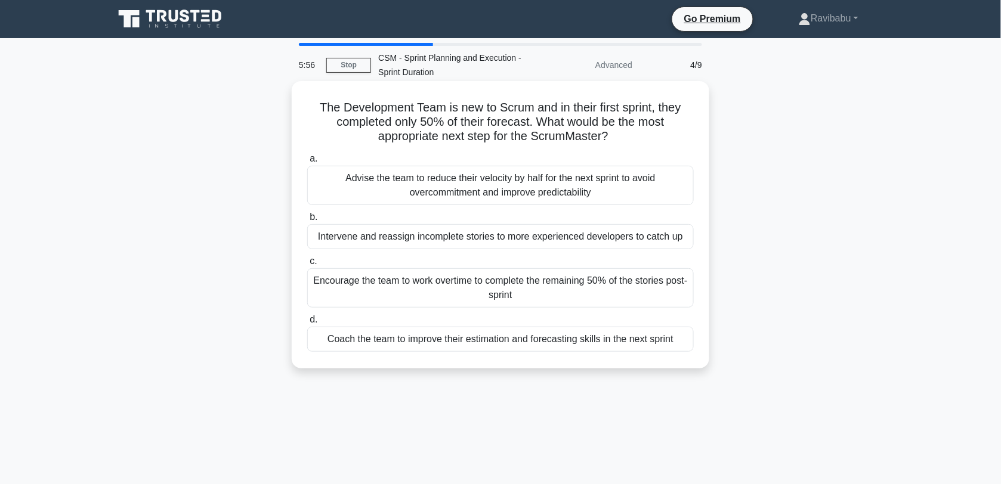
click at [579, 341] on div "Coach the team to improve their estimation and forecasting skills in the next s…" at bounding box center [500, 339] width 387 height 25
click at [307, 324] on input "d. Coach the team to improve their estimation and forecasting skills in the nex…" at bounding box center [307, 320] width 0 height 8
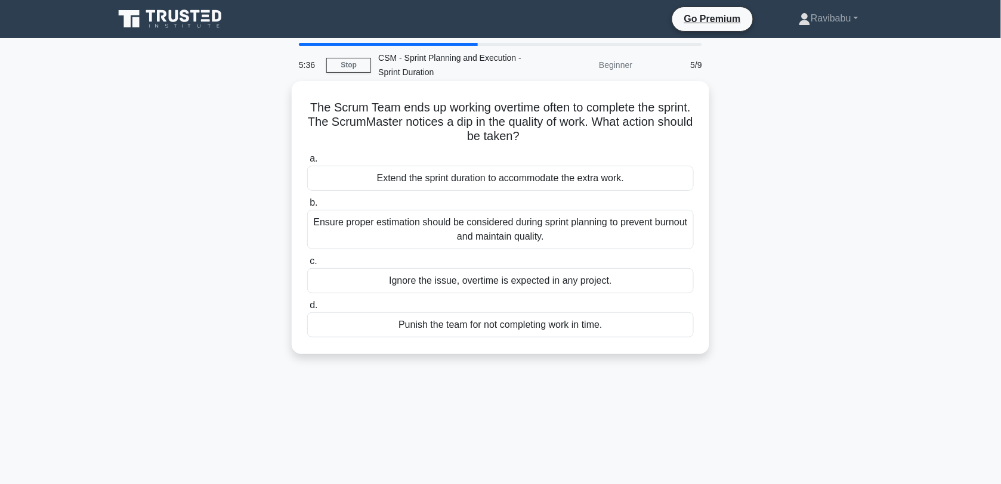
click at [625, 228] on div "Ensure proper estimation should be considered during sprint planning to prevent…" at bounding box center [500, 229] width 387 height 39
click at [307, 207] on input "b. Ensure proper estimation should be considered during sprint planning to prev…" at bounding box center [307, 203] width 0 height 8
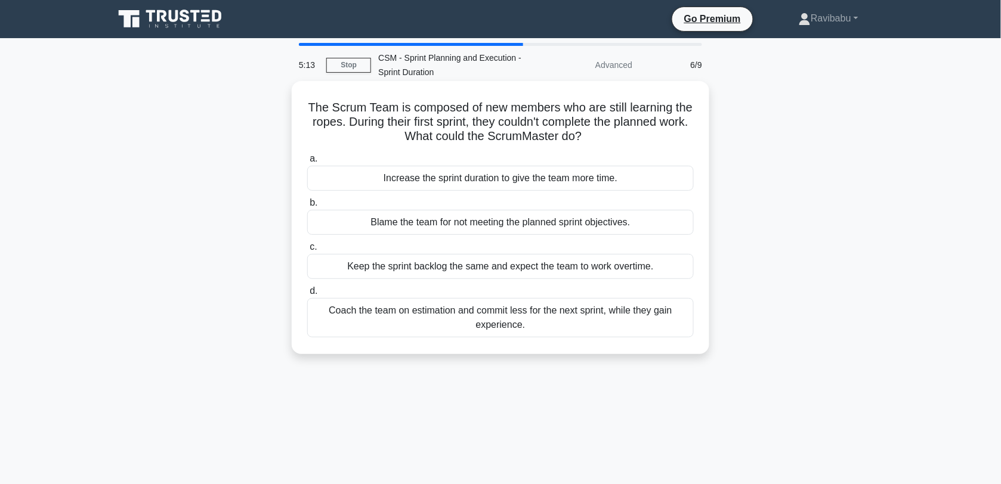
click at [608, 319] on div "Coach the team on estimation and commit less for the next sprint, while they ga…" at bounding box center [500, 317] width 387 height 39
click at [307, 295] on input "d. Coach the team on estimation and commit less for the next sprint, while they…" at bounding box center [307, 292] width 0 height 8
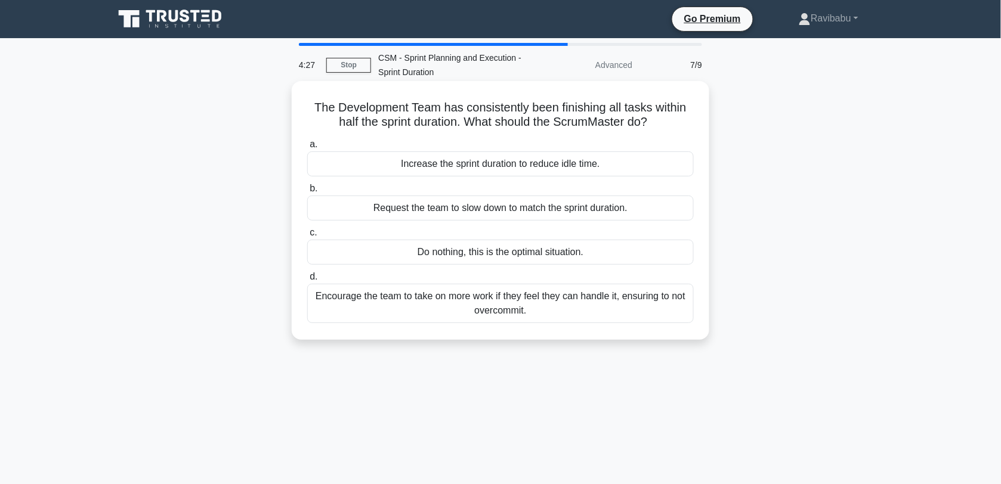
click at [579, 311] on div "Encourage the team to take on more work if they feel they can handle it, ensuri…" at bounding box center [500, 303] width 387 height 39
click at [307, 281] on input "d. Encourage the team to take on more work if they feel they can handle it, ens…" at bounding box center [307, 277] width 0 height 8
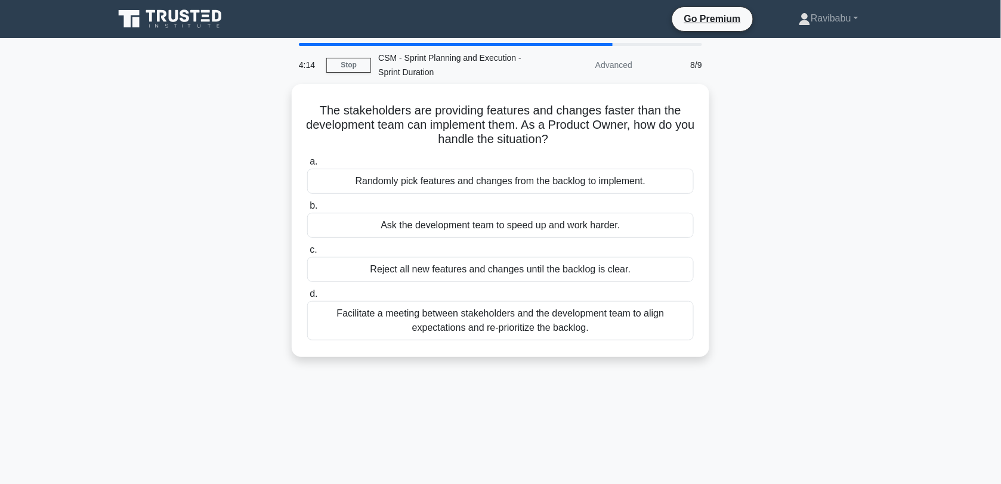
click at [579, 311] on div "Facilitate a meeting between stakeholders and the development team to align exp…" at bounding box center [500, 320] width 387 height 39
click at [307, 298] on input "d. Facilitate a meeting between stakeholders and the development team to align …" at bounding box center [307, 294] width 0 height 8
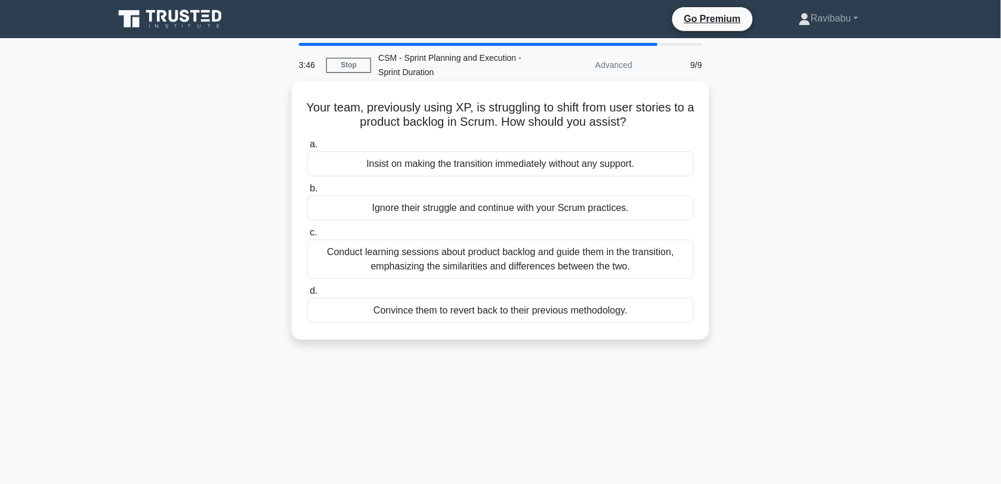
click at [588, 266] on div "Conduct learning sessions about product backlog and guide them in the transitio…" at bounding box center [500, 259] width 387 height 39
click at [307, 237] on input "c. Conduct learning sessions about product backlog and guide them in the transi…" at bounding box center [307, 233] width 0 height 8
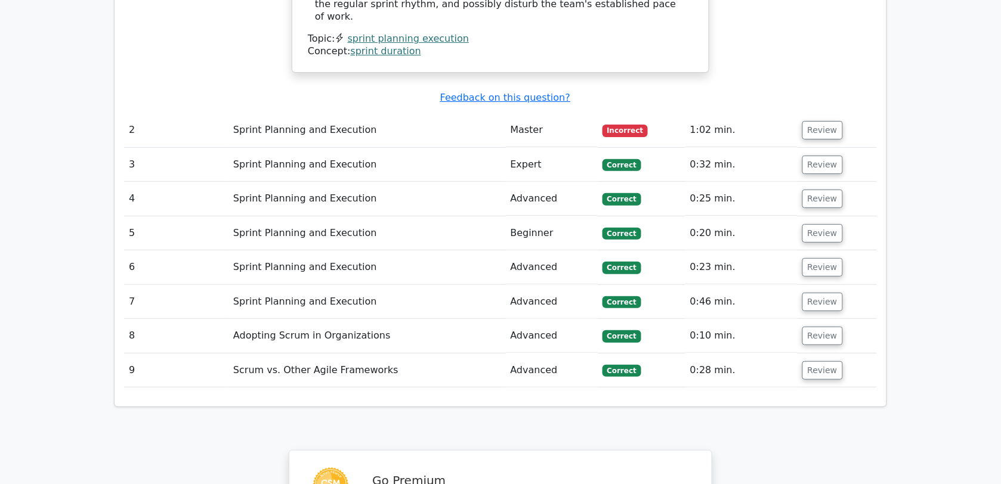
scroll to position [1279, 0]
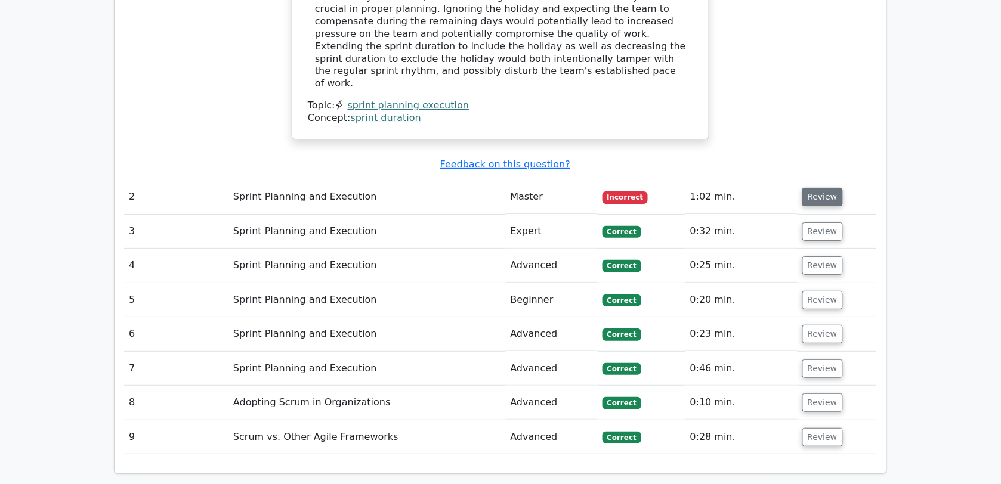
click at [827, 188] on button "Review" at bounding box center [822, 197] width 41 height 18
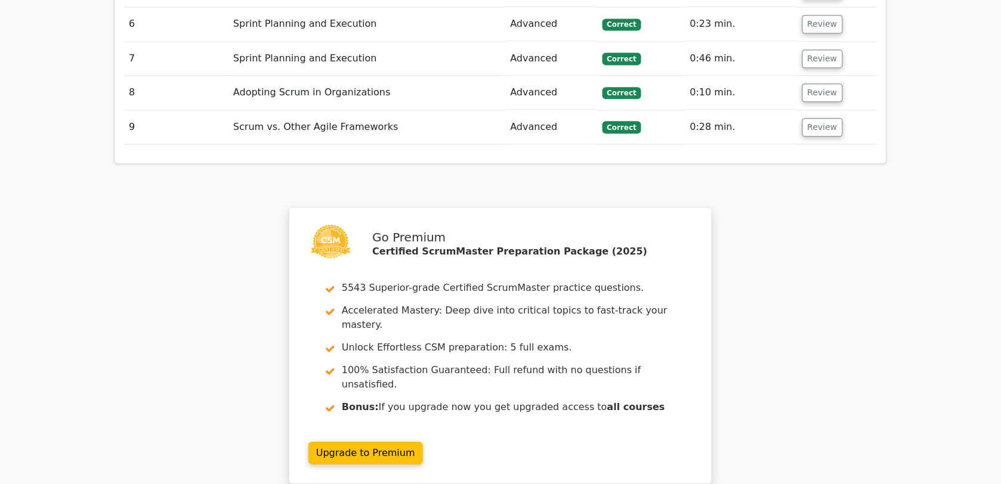
scroll to position [2134, 0]
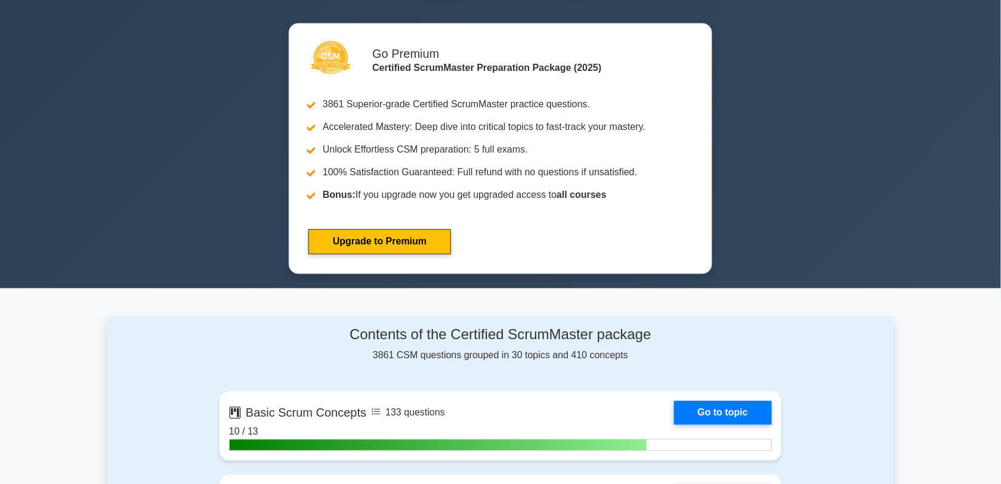
scroll to position [911, 0]
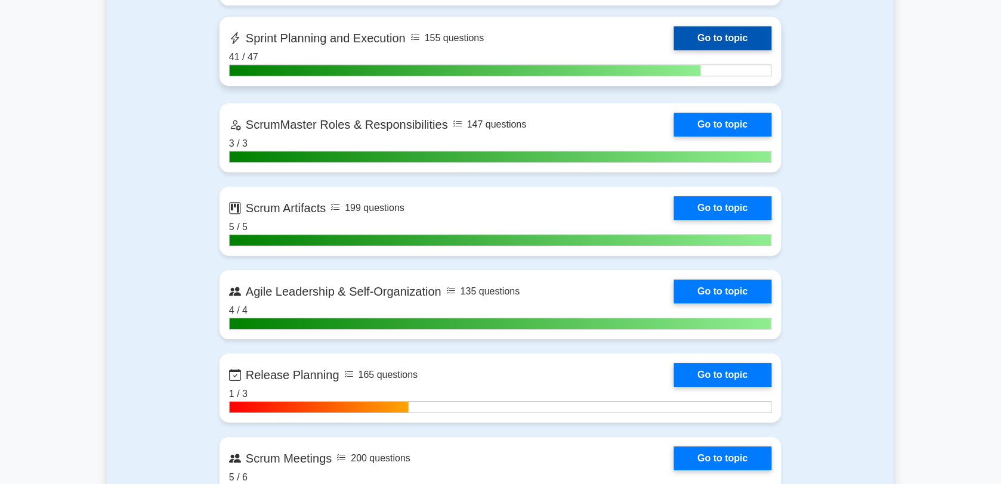
click at [674, 38] on link "Go to topic" at bounding box center [723, 38] width 98 height 24
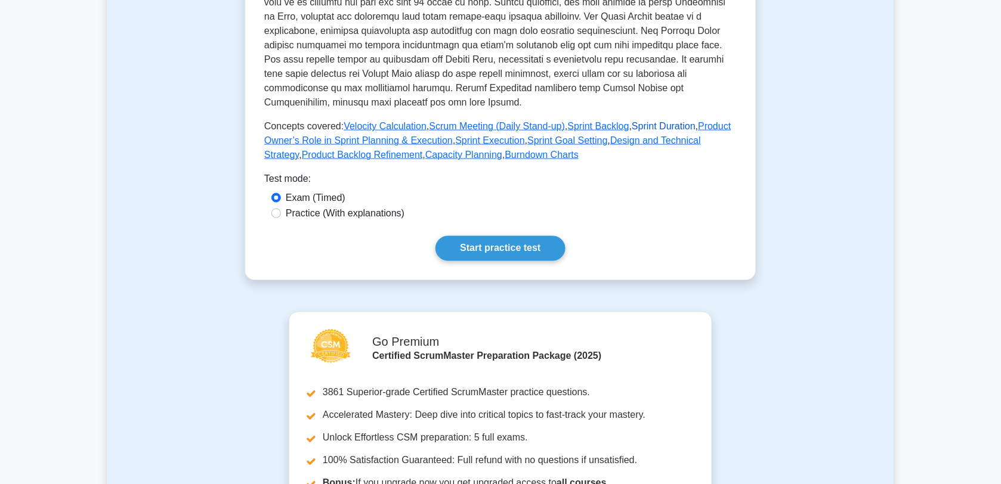
click at [657, 128] on link "Sprint Duration" at bounding box center [664, 126] width 64 height 10
click at [693, 125] on link "Product Owner’s Role in Sprint Planning & Execution" at bounding box center [497, 133] width 467 height 24
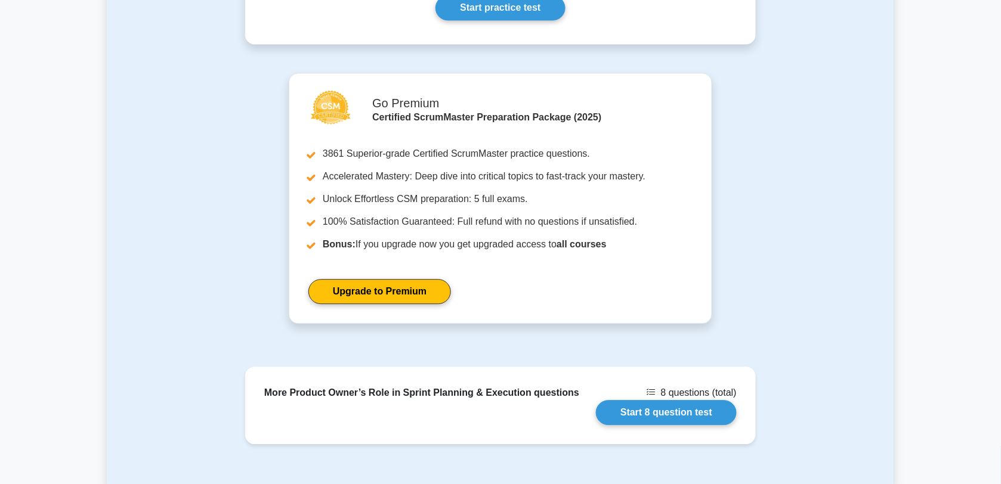
scroll to position [783, 0]
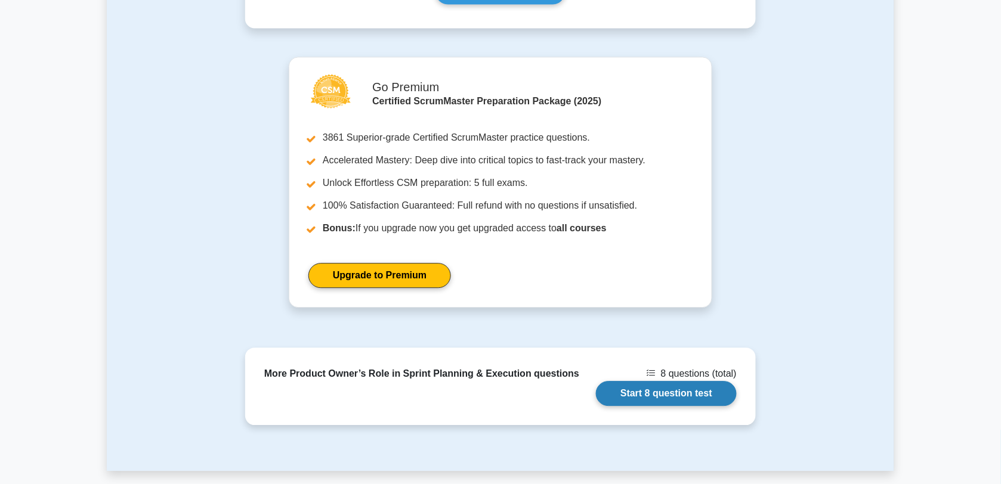
click at [677, 392] on link "Start 8 question test" at bounding box center [666, 393] width 141 height 25
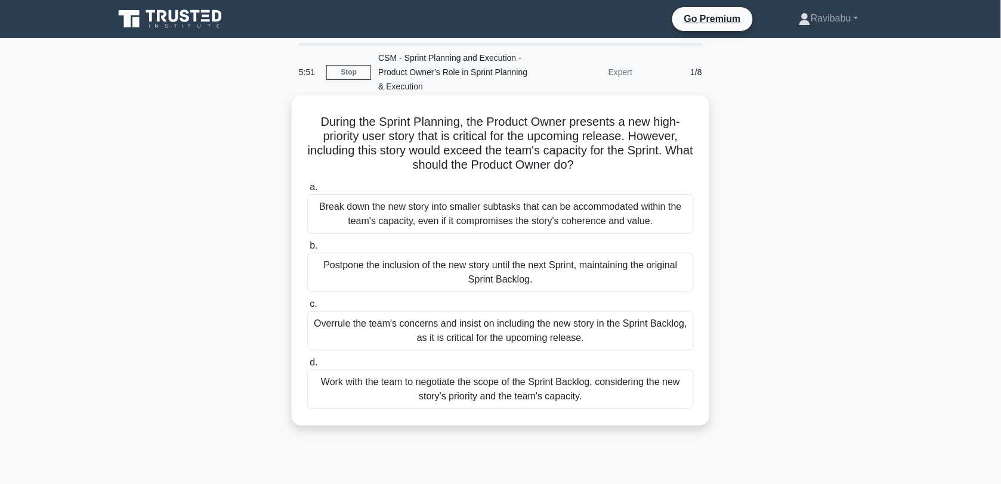
click at [588, 386] on div "Work with the team to negotiate the scope of the Sprint Backlog, considering th…" at bounding box center [500, 389] width 387 height 39
click at [307, 367] on input "d. Work with the team to negotiate the scope of the Sprint Backlog, considering…" at bounding box center [307, 363] width 0 height 8
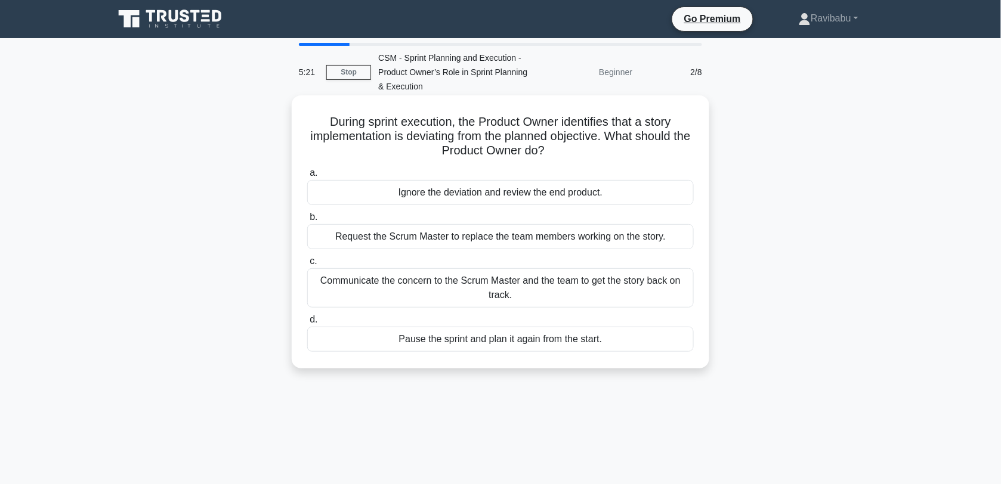
click at [619, 294] on div "Communicate the concern to the Scrum Master and the team to get the story back …" at bounding box center [500, 287] width 387 height 39
click at [307, 265] on input "c. Communicate the concern to the Scrum Master and the team to get the story ba…" at bounding box center [307, 262] width 0 height 8
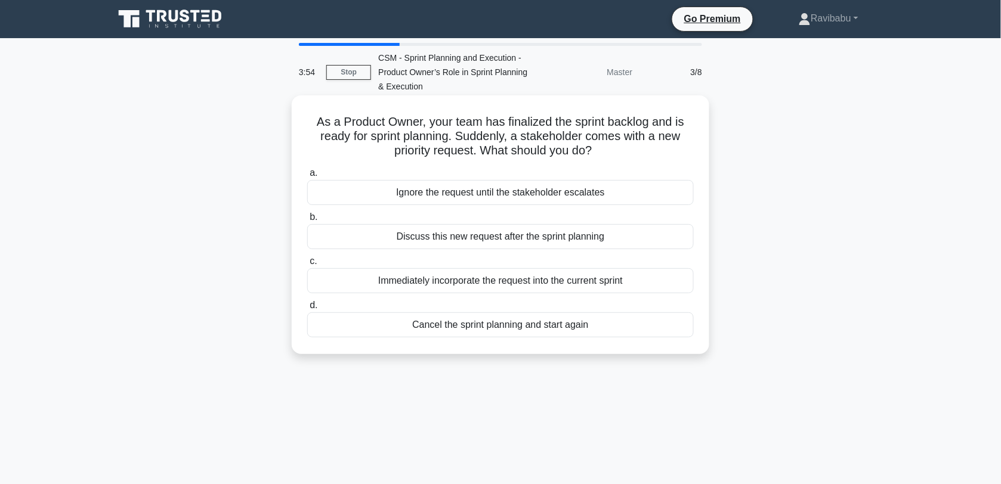
click at [564, 240] on div "Discuss this new request after the sprint planning" at bounding box center [500, 236] width 387 height 25
click at [307, 221] on input "b. Discuss this new request after the sprint planning" at bounding box center [307, 218] width 0 height 8
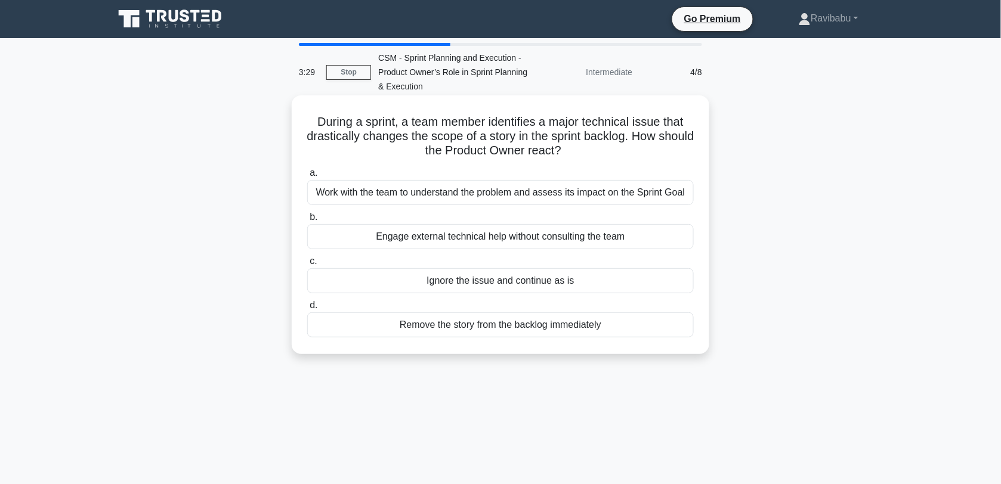
click at [548, 196] on div "Work with the team to understand the problem and assess its impact on the Sprin…" at bounding box center [500, 192] width 387 height 25
click at [307, 177] on input "a. Work with the team to understand the problem and assess its impact on the Sp…" at bounding box center [307, 173] width 0 height 8
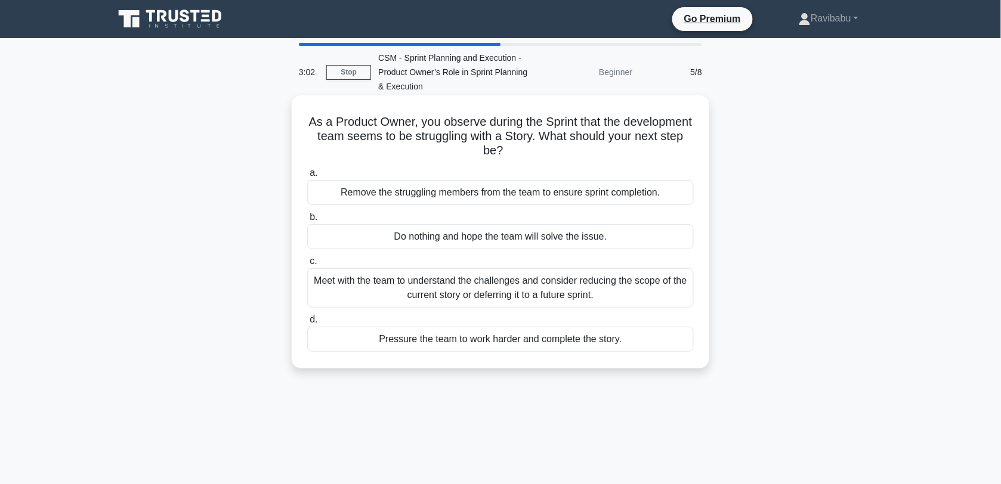
click at [544, 285] on div "Meet with the team to understand the challenges and consider reducing the scope…" at bounding box center [500, 287] width 387 height 39
click at [307, 265] on input "c. Meet with the team to understand the challenges and consider reducing the sc…" at bounding box center [307, 262] width 0 height 8
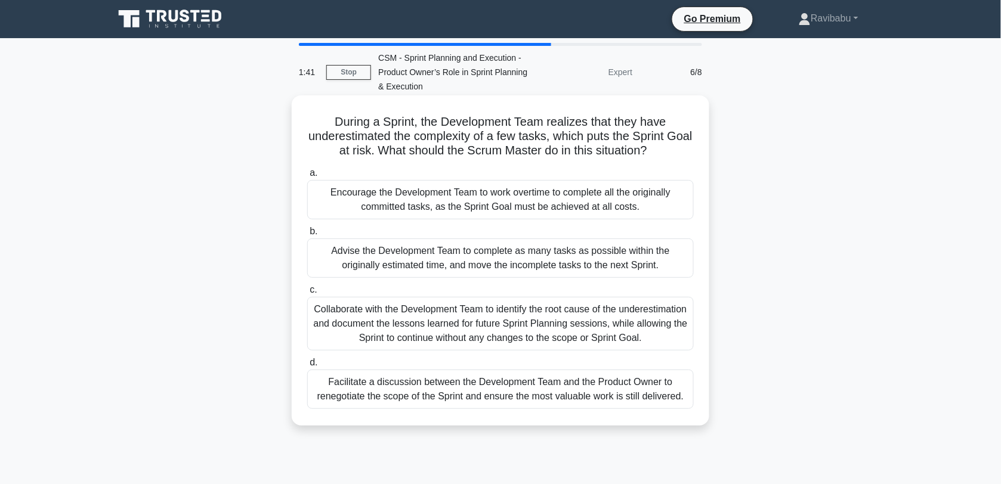
click at [514, 376] on div "Facilitate a discussion between the Development Team and the Product Owner to r…" at bounding box center [500, 389] width 387 height 39
click at [307, 367] on input "d. Facilitate a discussion between the Development Team and the Product Owner t…" at bounding box center [307, 363] width 0 height 8
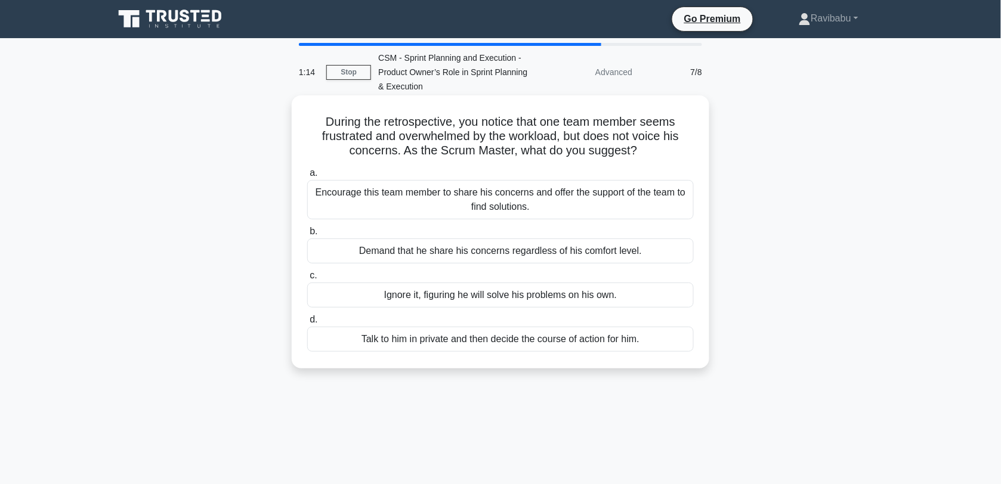
click at [591, 203] on div "Encourage this team member to share his concerns and offer the support of the t…" at bounding box center [500, 199] width 387 height 39
click at [307, 177] on input "a. Encourage this team member to share his concerns and offer the support of th…" at bounding box center [307, 173] width 0 height 8
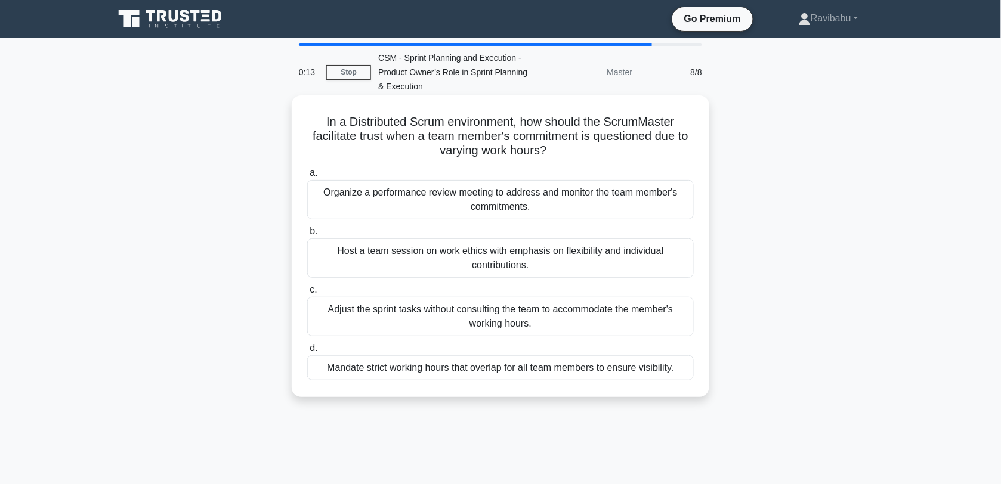
click at [577, 255] on div "Host a team session on work ethics with emphasis on flexibility and individual …" at bounding box center [500, 258] width 387 height 39
click at [307, 236] on input "b. Host a team session on work ethics with emphasis on flexibility and individu…" at bounding box center [307, 232] width 0 height 8
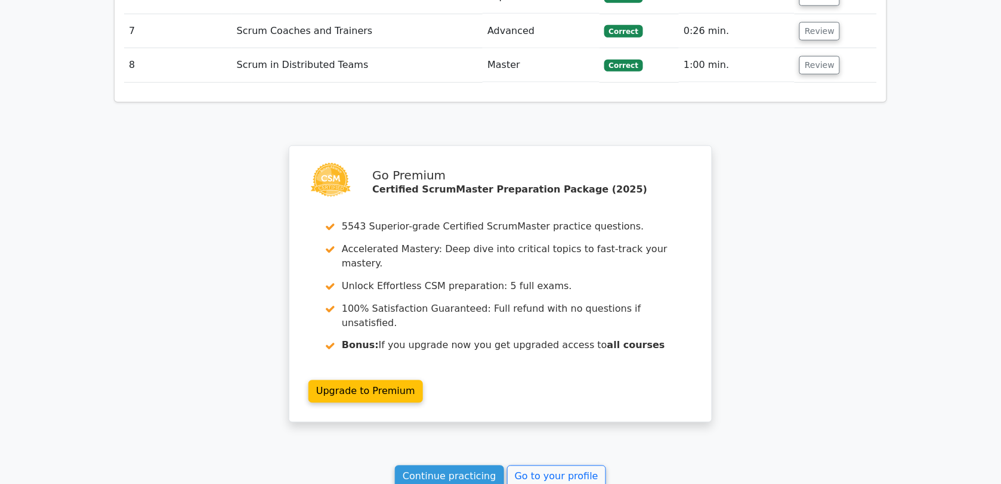
scroll to position [1693, 0]
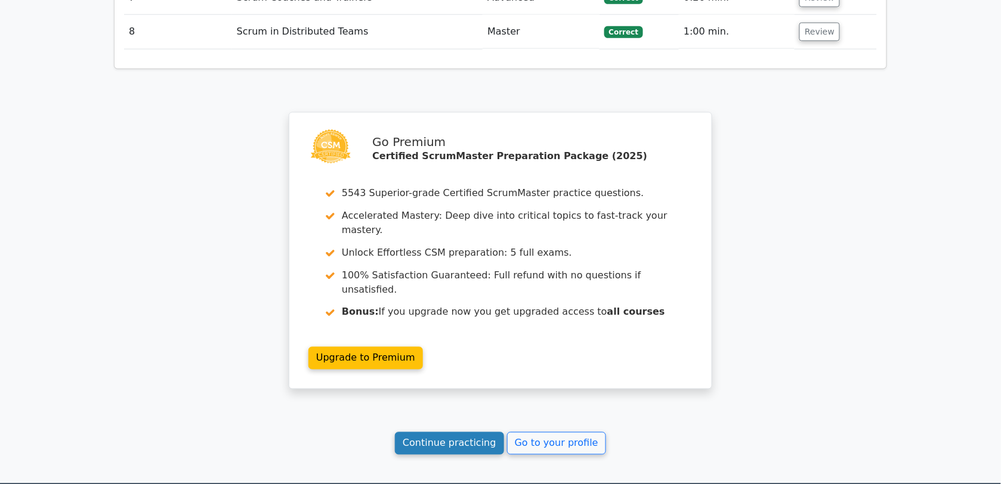
click at [443, 432] on link "Continue practicing" at bounding box center [449, 443] width 109 height 23
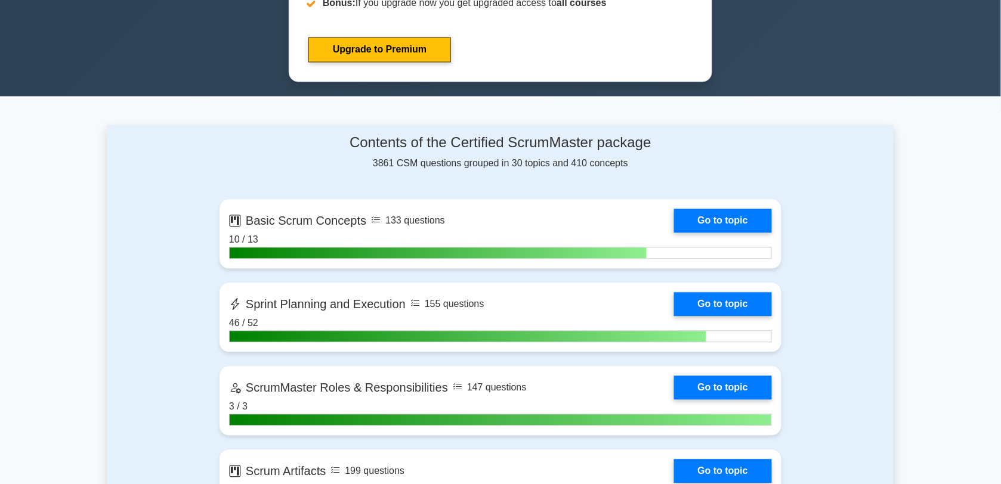
scroll to position [728, 0]
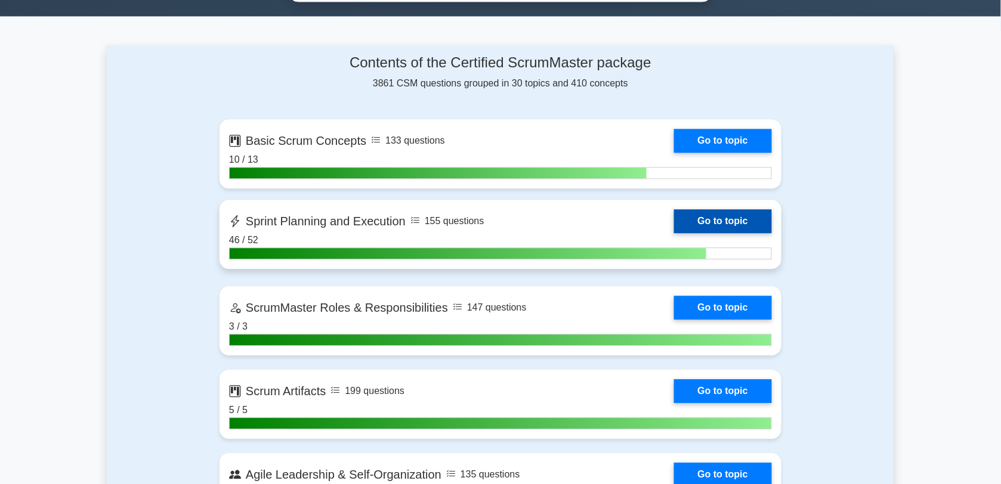
click at [674, 215] on link "Go to topic" at bounding box center [723, 221] width 98 height 24
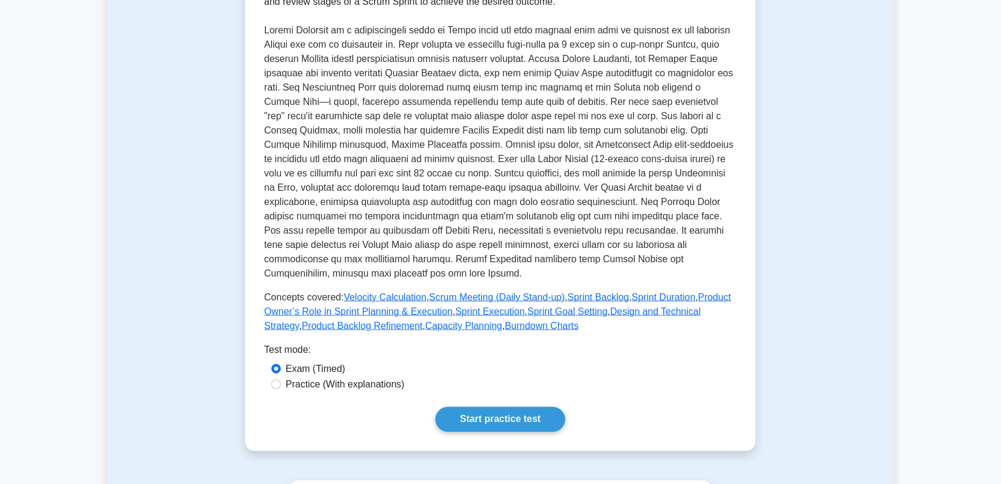
scroll to position [410, 0]
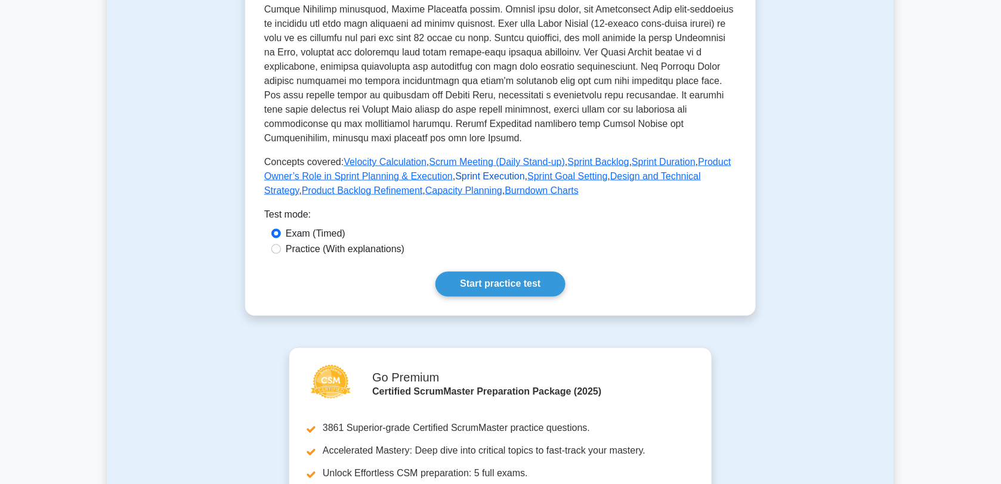
click at [499, 174] on link "Sprint Execution" at bounding box center [490, 176] width 70 height 10
